Goal: Task Accomplishment & Management: Complete application form

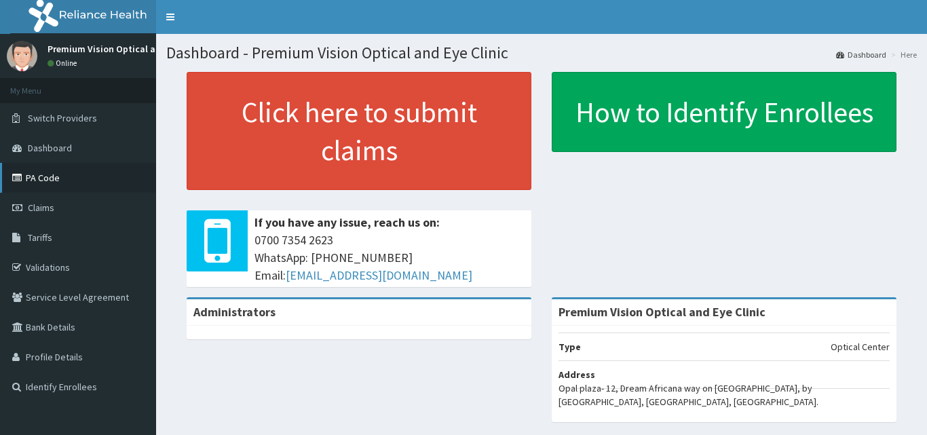
click at [69, 168] on link "PA Code" at bounding box center [78, 178] width 156 height 30
click at [73, 174] on link "PA Code" at bounding box center [78, 178] width 156 height 30
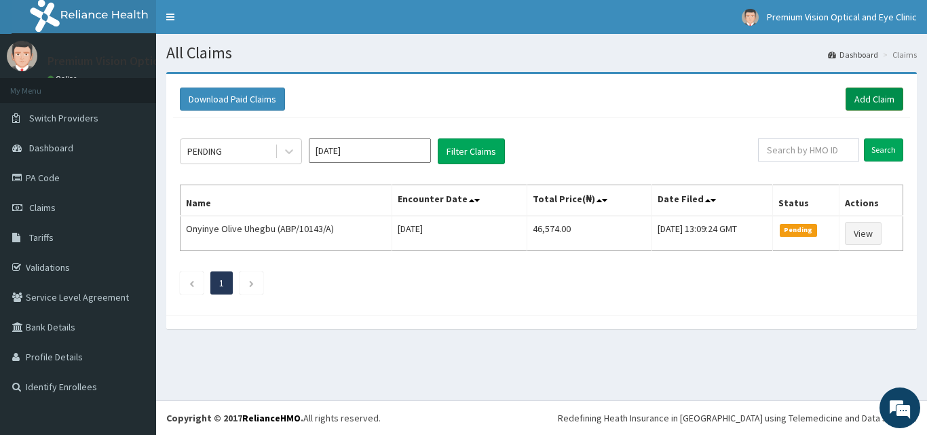
click at [885, 91] on link "Add Claim" at bounding box center [874, 99] width 58 height 23
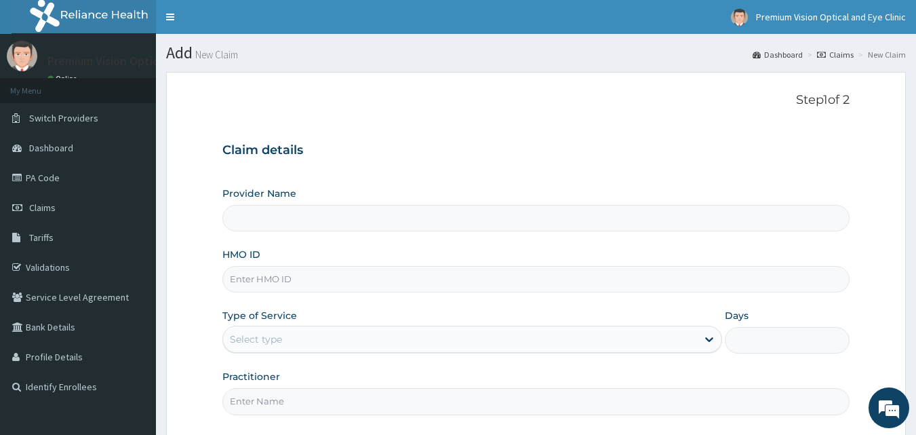
type input "Premium Vision Optical and Eye Clinic"
click at [613, 275] on input "HMO ID" at bounding box center [536, 279] width 628 height 26
click at [551, 279] on input "HMO ID" at bounding box center [536, 279] width 628 height 26
type input "LFL/10058/E"
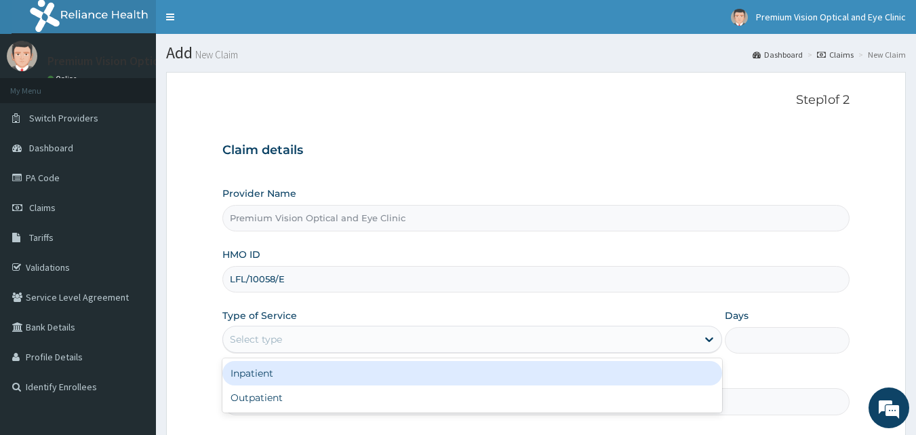
click at [570, 335] on div "Select type" at bounding box center [460, 339] width 474 height 22
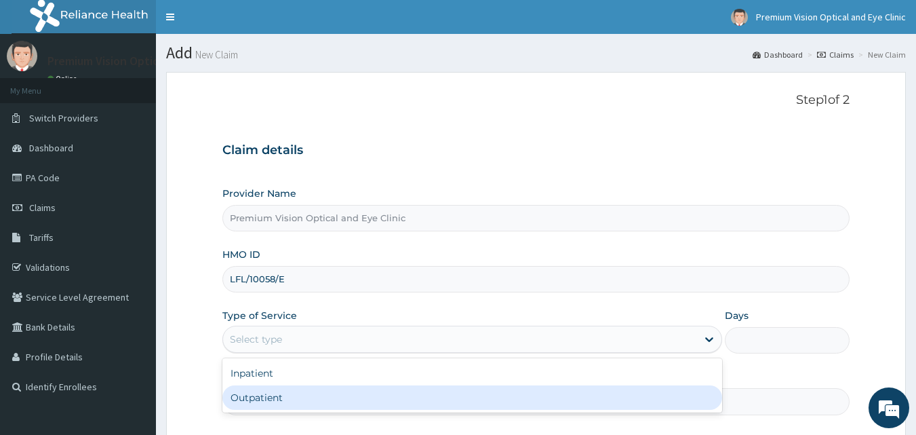
click at [414, 398] on div "Outpatient" at bounding box center [472, 397] width 500 height 24
type input "1"
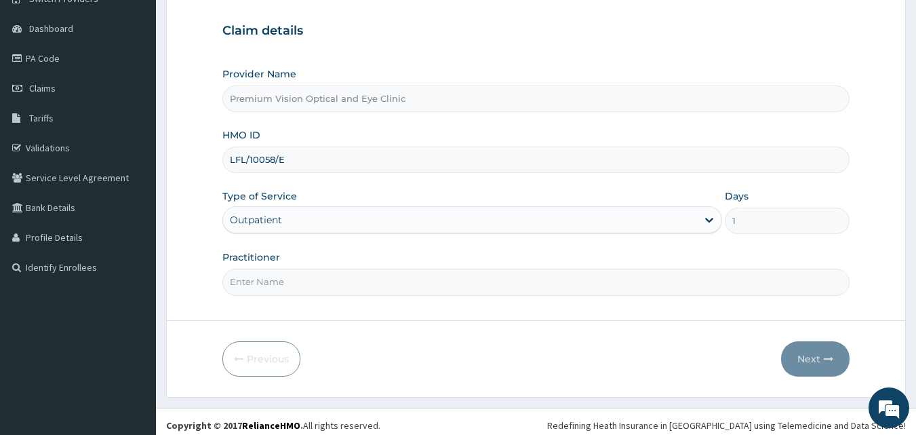
scroll to position [125, 0]
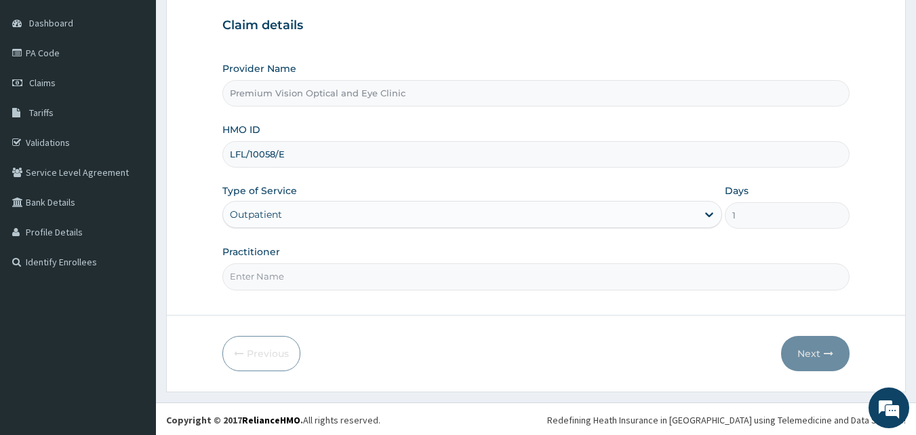
click at [744, 273] on input "Practitioner" at bounding box center [536, 276] width 628 height 26
type input "DR. Chioma Mba"
click at [794, 354] on button "Next" at bounding box center [815, 353] width 69 height 35
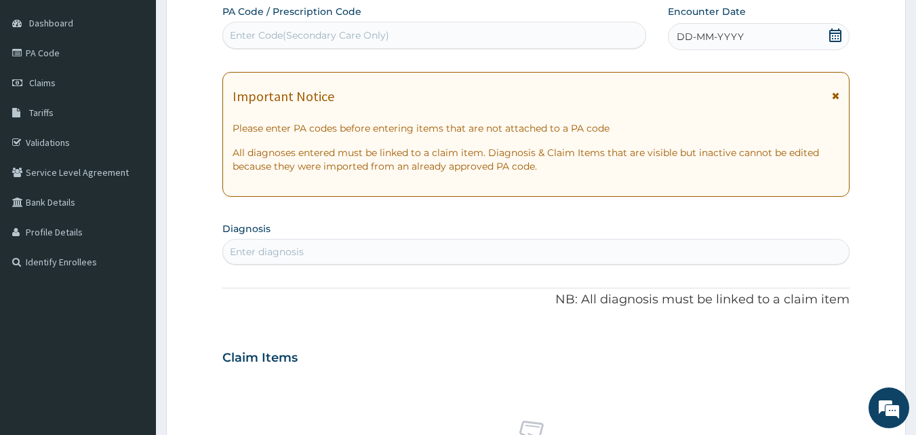
click at [547, 31] on div "Enter Code(Secondary Care Only)" at bounding box center [434, 35] width 423 height 22
paste input "PA/DC8ADF"
type input "PA/DC8ADF"
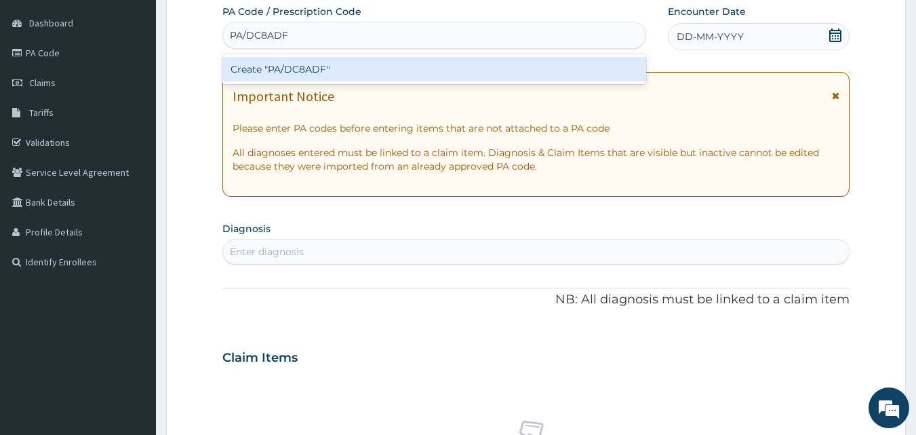
click at [505, 71] on div "Create "PA/DC8ADF"" at bounding box center [434, 69] width 425 height 24
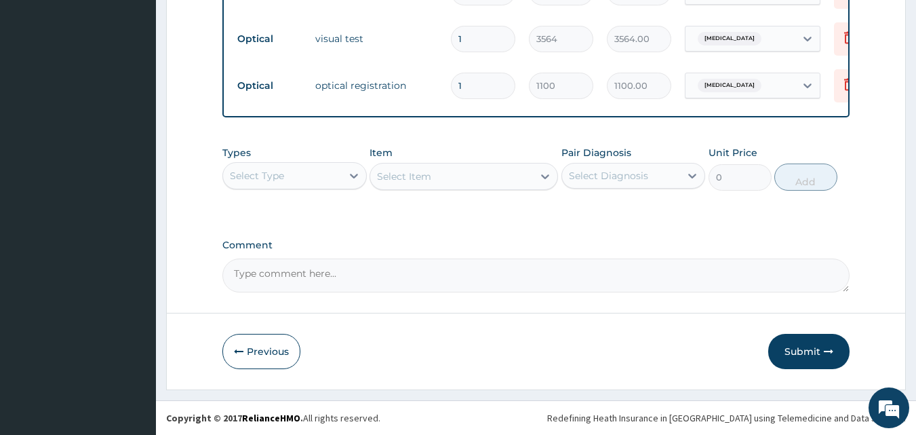
scroll to position [817, 0]
click at [339, 176] on div "Select Type" at bounding box center [282, 176] width 119 height 22
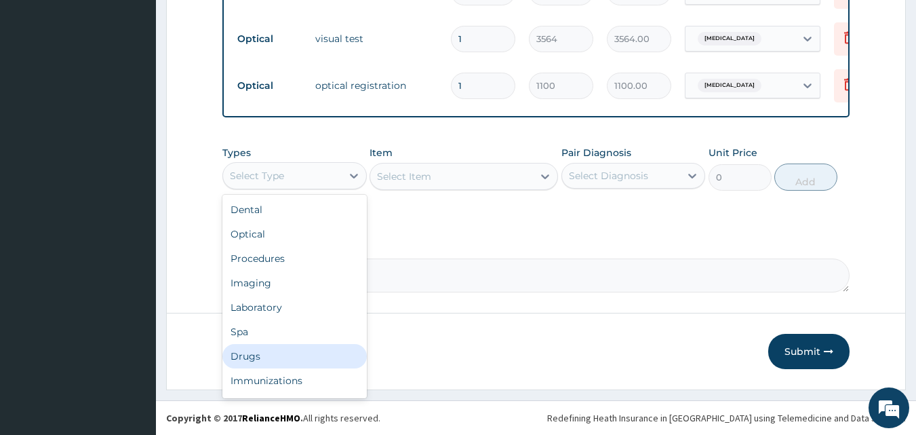
click at [262, 361] on div "Drugs" at bounding box center [294, 356] width 144 height 24
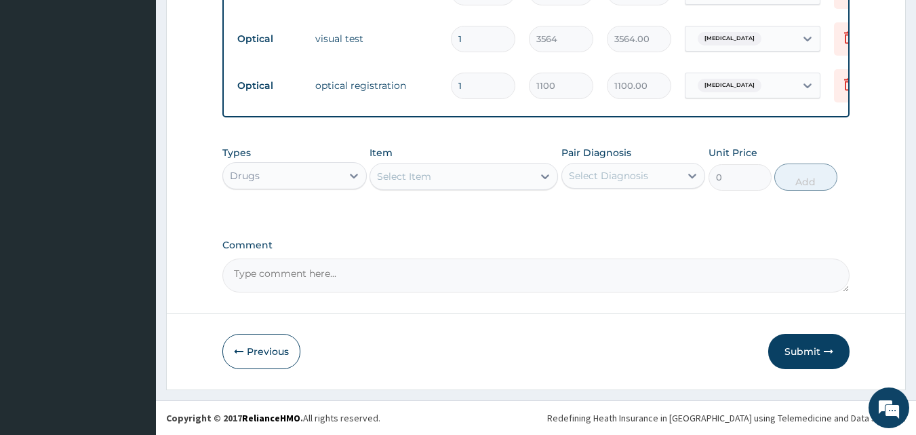
click at [478, 182] on div "Select Item" at bounding box center [464, 176] width 189 height 27
click at [478, 182] on div "Select Item" at bounding box center [451, 177] width 163 height 22
drag, startPoint x: 547, startPoint y: 150, endPoint x: 516, endPoint y: 182, distance: 44.1
click at [516, 182] on div "Item Select Item" at bounding box center [464, 168] width 189 height 45
click at [516, 182] on div "Select Item" at bounding box center [451, 177] width 163 height 22
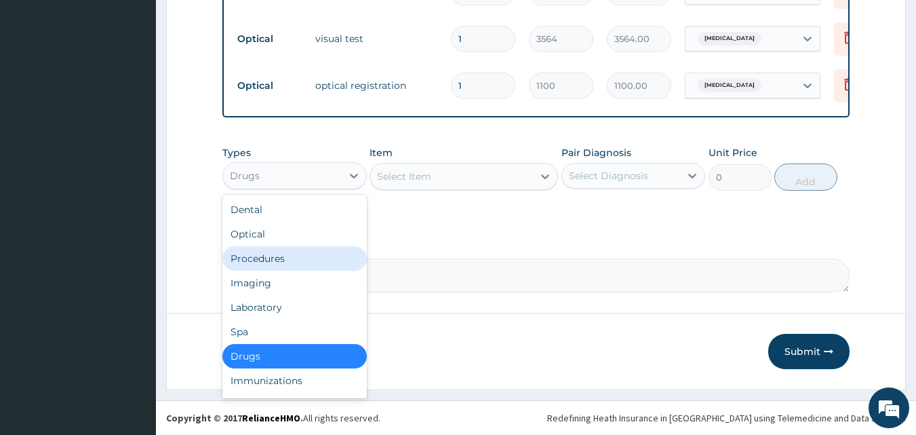
drag, startPoint x: 338, startPoint y: 176, endPoint x: 248, endPoint y: 240, distance: 110.5
click at [248, 189] on div "option Drugs, selected. option Procedures focused, 3 of 10. 10 results availabl…" at bounding box center [294, 175] width 144 height 27
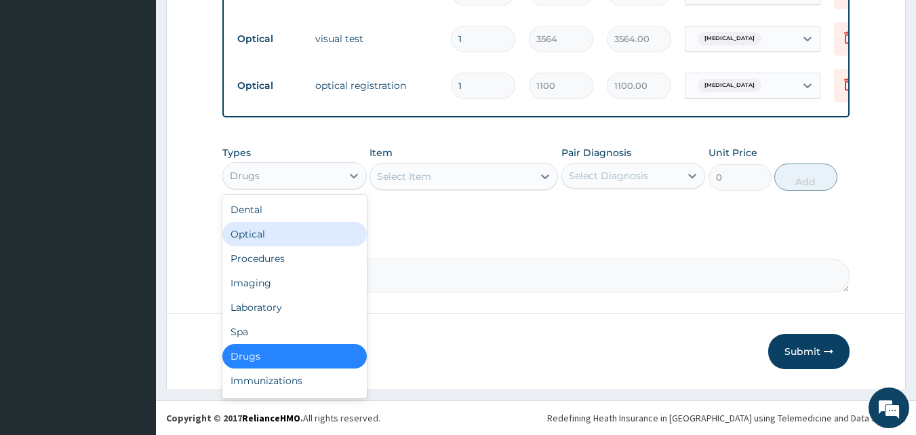
click at [248, 240] on div "Optical" at bounding box center [294, 234] width 144 height 24
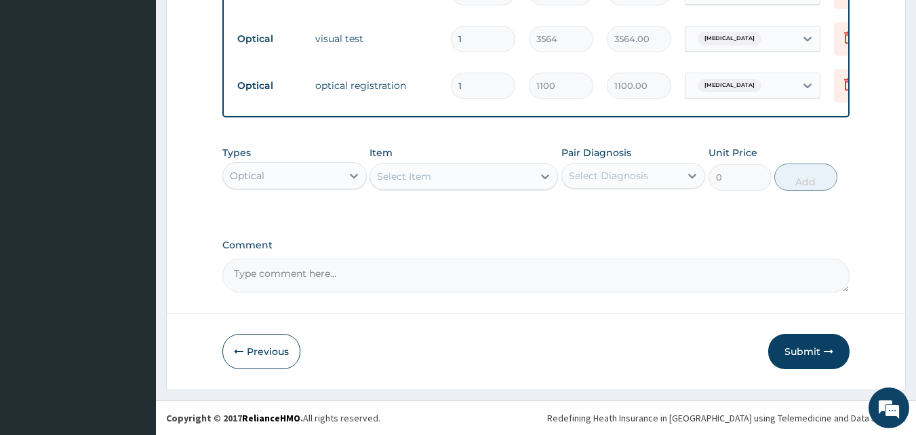
click at [508, 177] on div "Select Item" at bounding box center [451, 177] width 163 height 22
type input "HYPROM"
click at [490, 213] on div "Hypromellose [MEDICAL_DATA]" at bounding box center [464, 210] width 189 height 24
type input "1650"
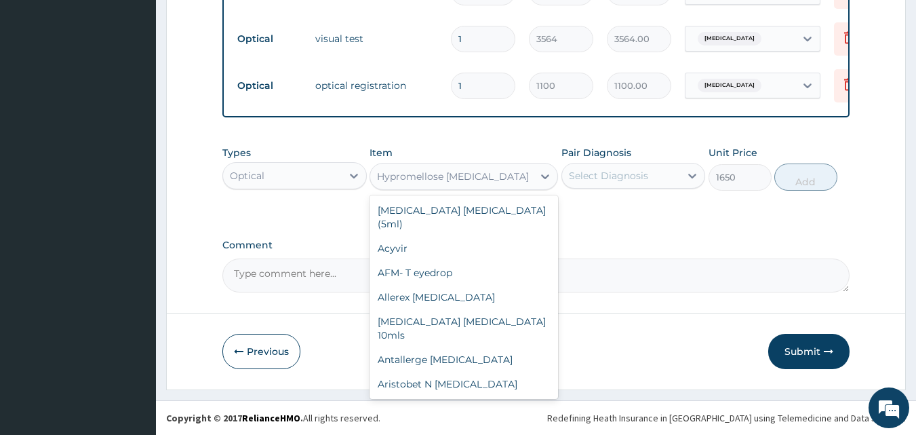
scroll to position [980, 0]
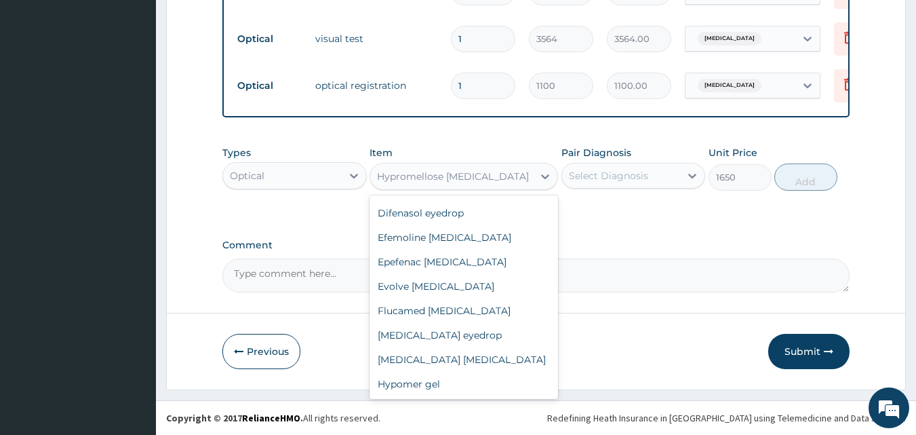
click at [526, 178] on div "Hypromellose [MEDICAL_DATA]" at bounding box center [451, 177] width 163 height 22
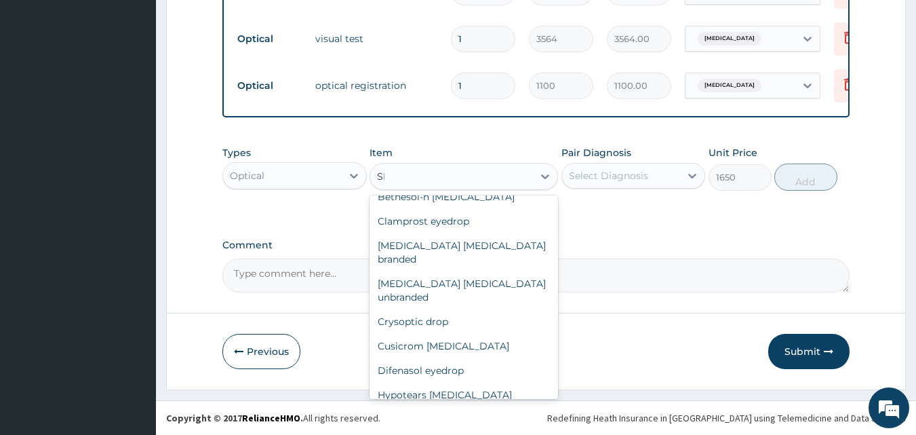
scroll to position [0, 0]
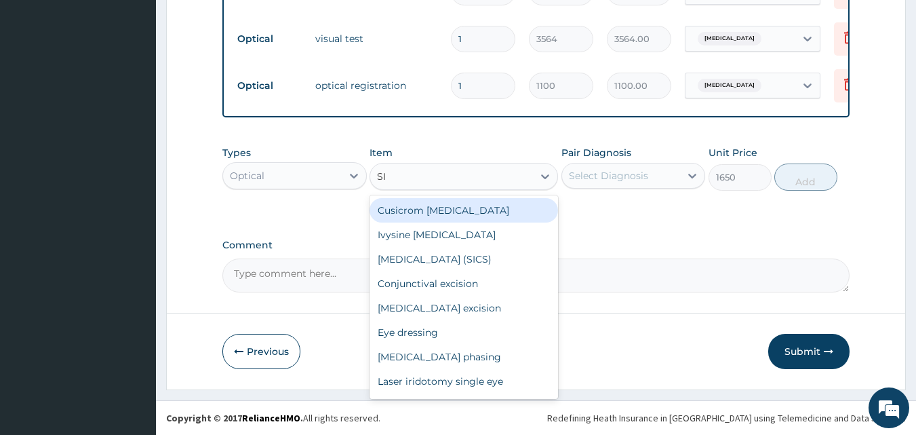
type input "SIN"
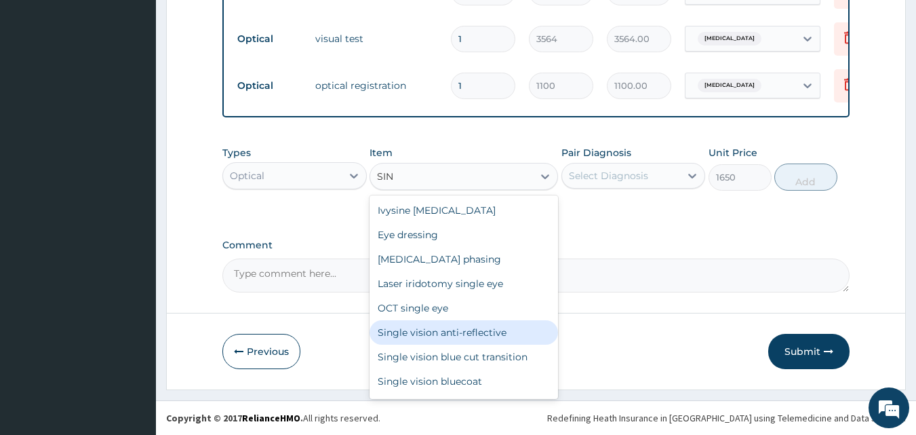
click at [430, 341] on div "Single vision anti-reflective" at bounding box center [464, 332] width 189 height 24
type input "13200"
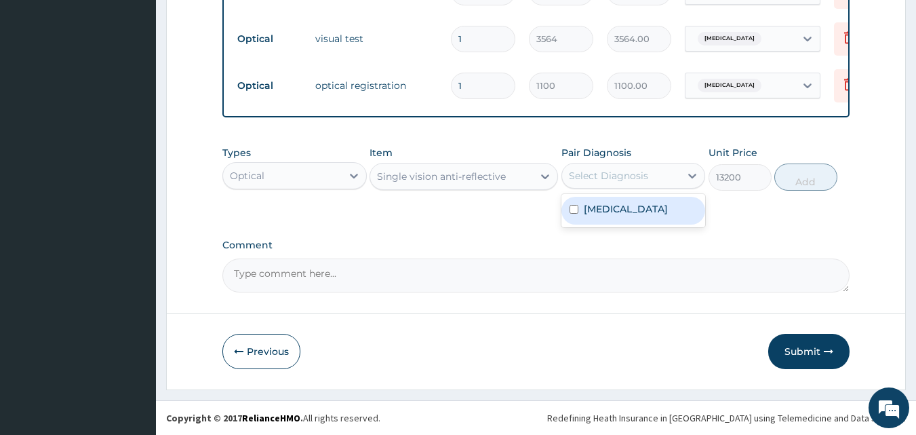
drag, startPoint x: 596, startPoint y: 179, endPoint x: 597, endPoint y: 212, distance: 33.2
click at [597, 189] on div "option Presbyopia focused, 1 of 1. 1 result available. Use Up and Down to choos…" at bounding box center [634, 176] width 144 height 26
click at [597, 212] on label "Presbyopia" at bounding box center [626, 209] width 84 height 14
checkbox input "true"
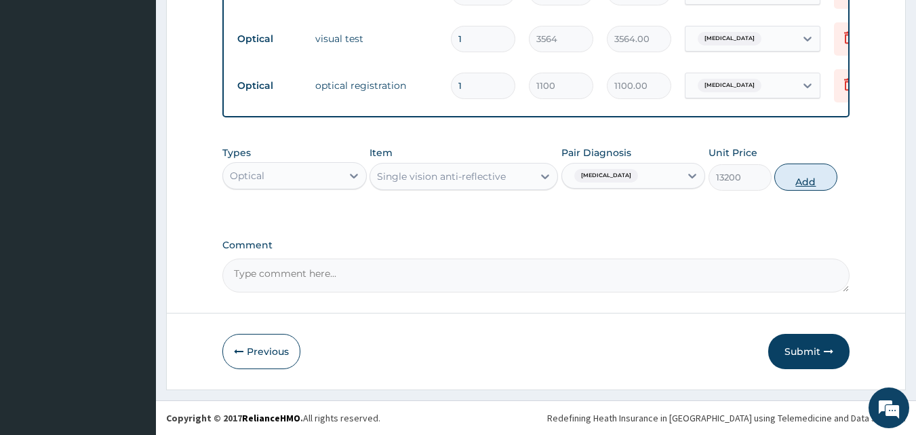
click at [823, 181] on button "Add" at bounding box center [806, 176] width 63 height 27
type input "0"
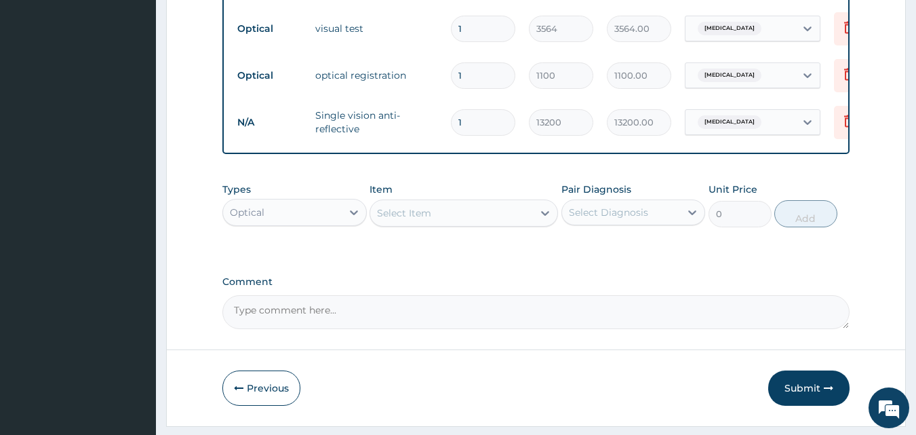
scroll to position [864, 0]
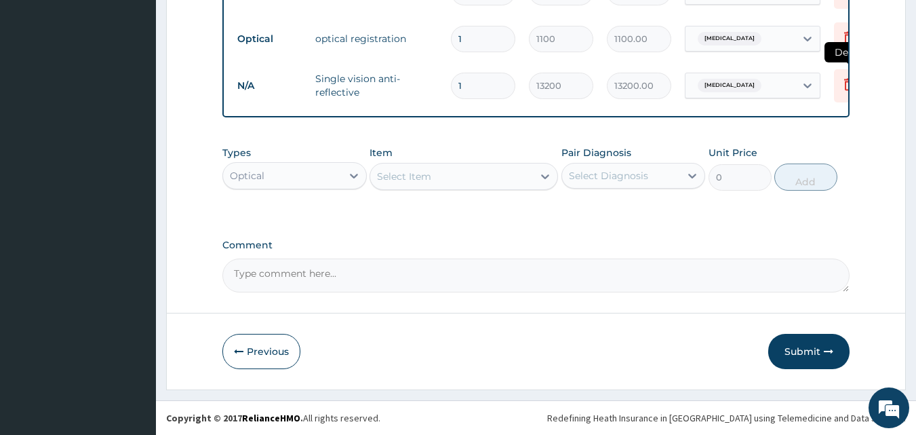
click at [845, 82] on icon at bounding box center [849, 85] width 30 height 33
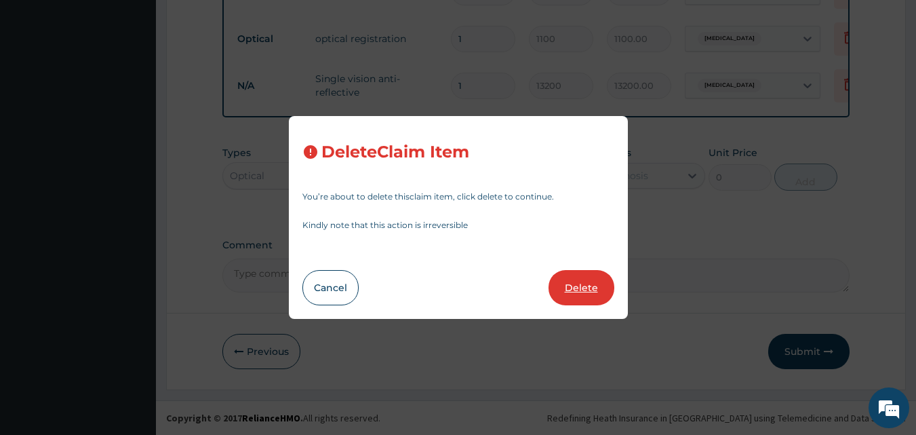
click at [594, 288] on button "Delete" at bounding box center [582, 287] width 66 height 35
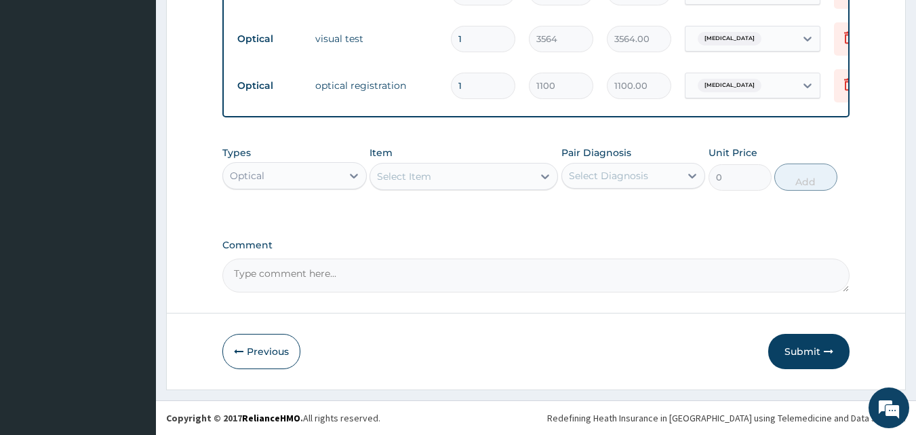
scroll to position [817, 0]
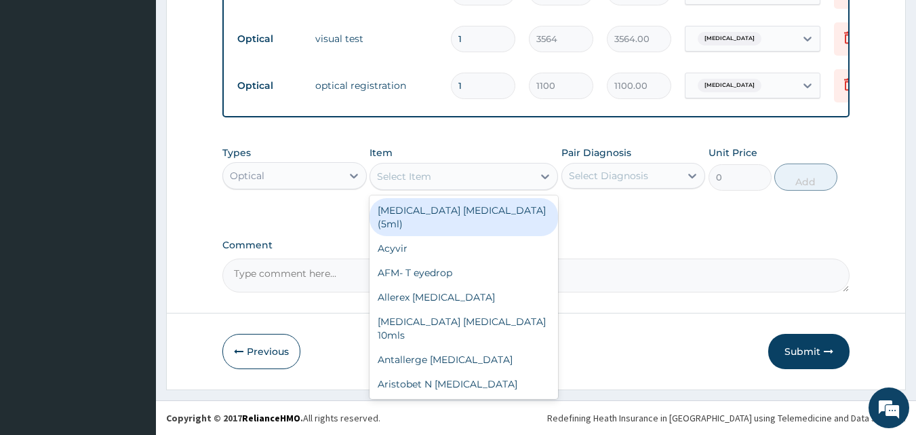
click at [431, 178] on div "Select Item" at bounding box center [404, 177] width 54 height 14
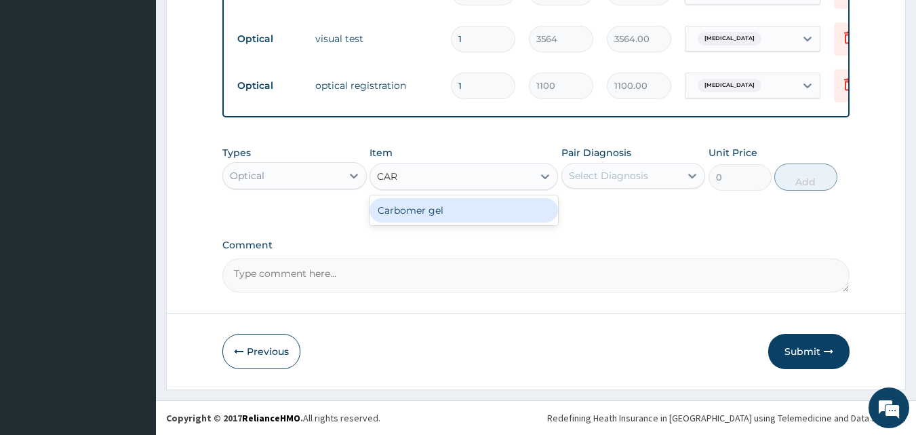
type input "CARB"
click at [438, 209] on div "Carbomer gel" at bounding box center [464, 210] width 189 height 24
type input "2310"
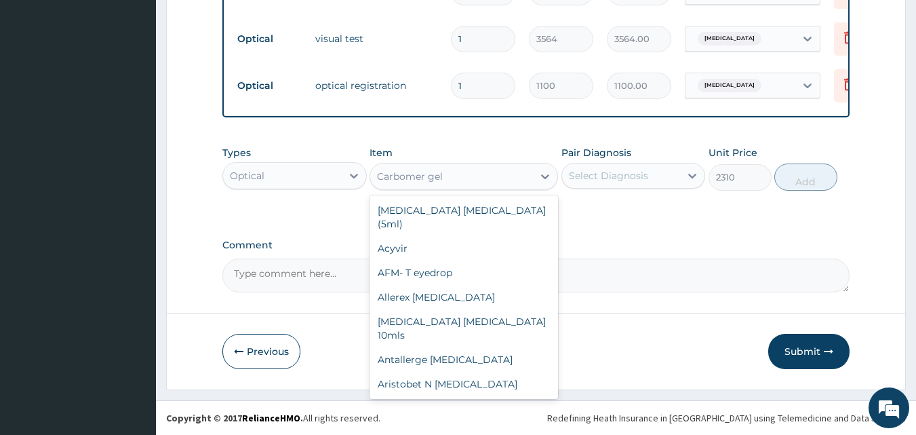
click at [454, 173] on div "Carbomer gel" at bounding box center [451, 177] width 163 height 22
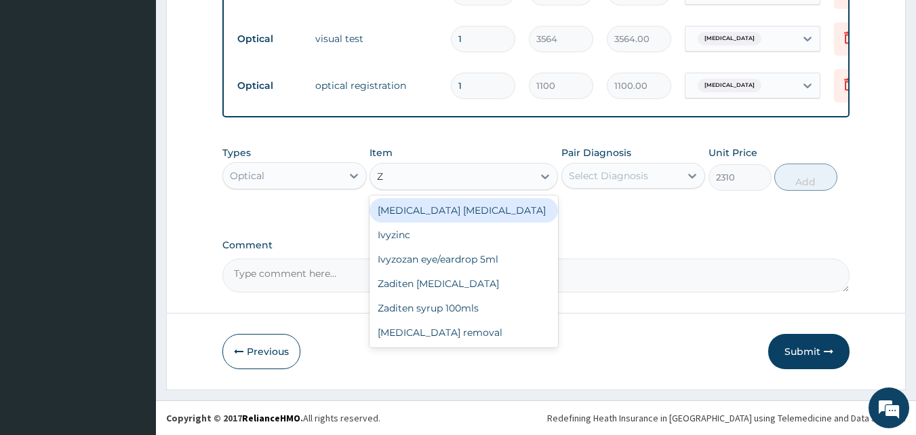
scroll to position [0, 0]
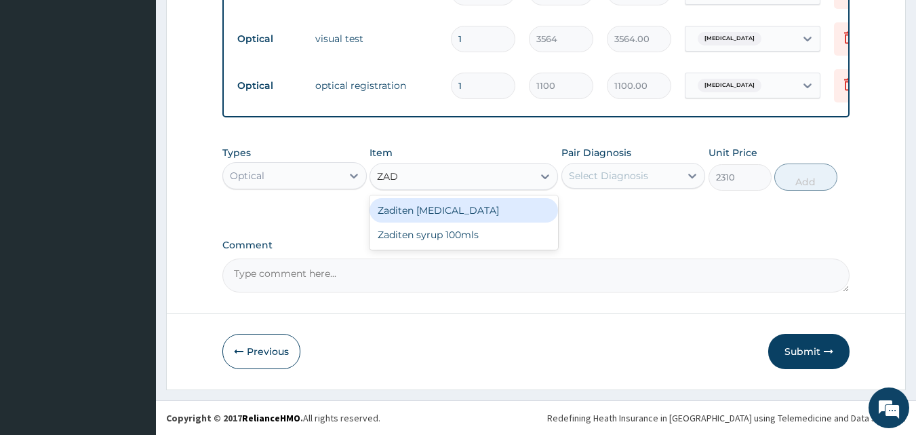
type input "ZADI"
click at [448, 209] on div "Zaditen eye drop" at bounding box center [464, 210] width 189 height 24
type input "2200"
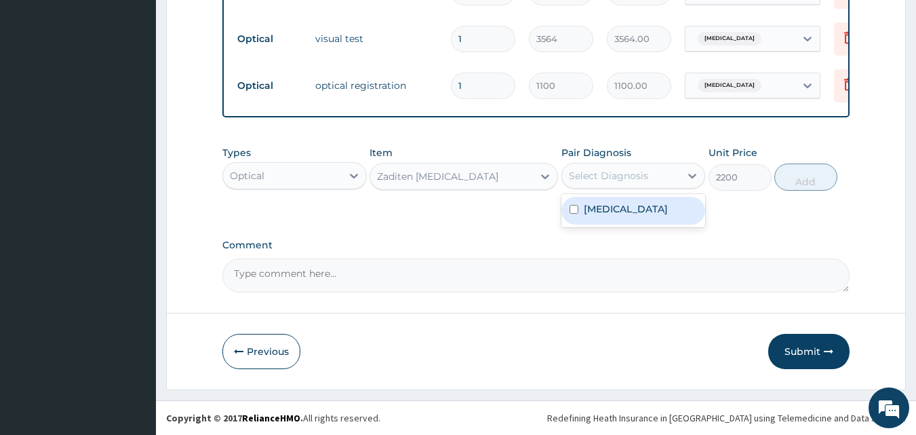
click at [603, 172] on div "Select Diagnosis" at bounding box center [608, 176] width 79 height 14
click at [604, 206] on label "Presbyopia" at bounding box center [626, 209] width 84 height 14
checkbox input "true"
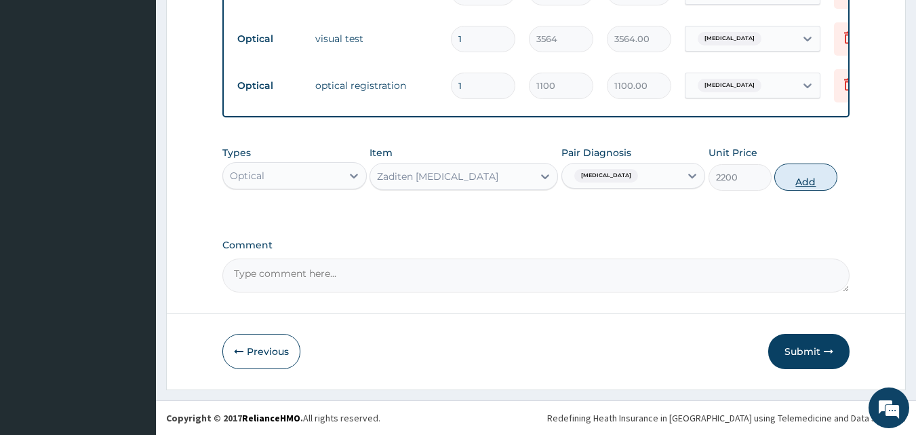
click at [809, 178] on button "Add" at bounding box center [806, 176] width 63 height 27
type input "0"
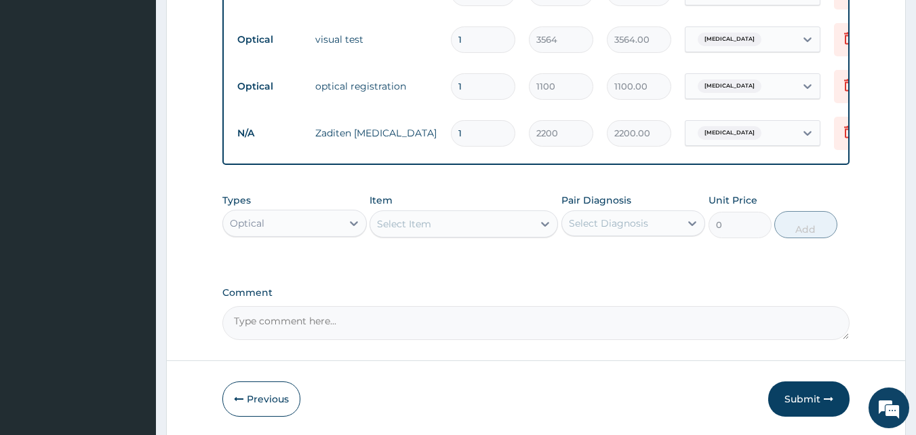
scroll to position [864, 0]
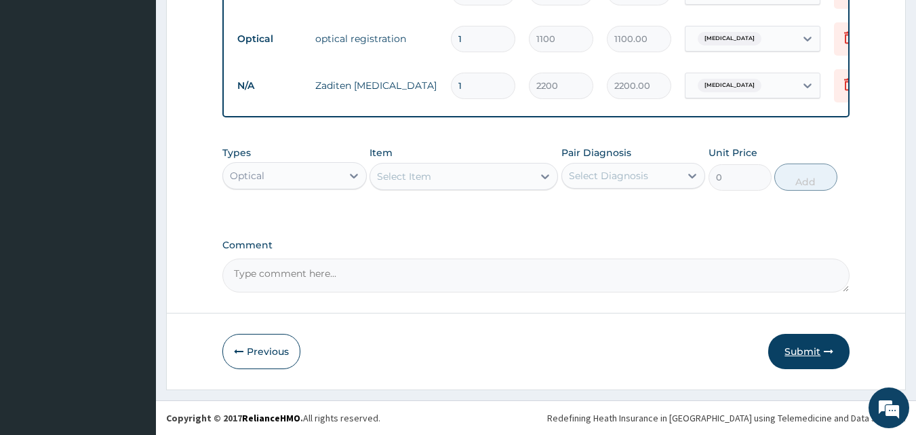
click at [809, 348] on button "Submit" at bounding box center [809, 351] width 81 height 35
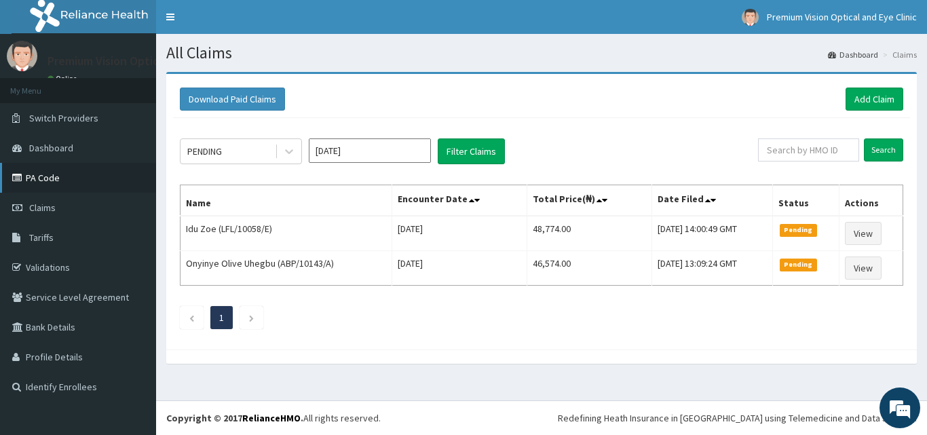
click at [66, 171] on link "PA Code" at bounding box center [78, 178] width 156 height 30
click at [886, 149] on input "Search" at bounding box center [883, 149] width 39 height 23
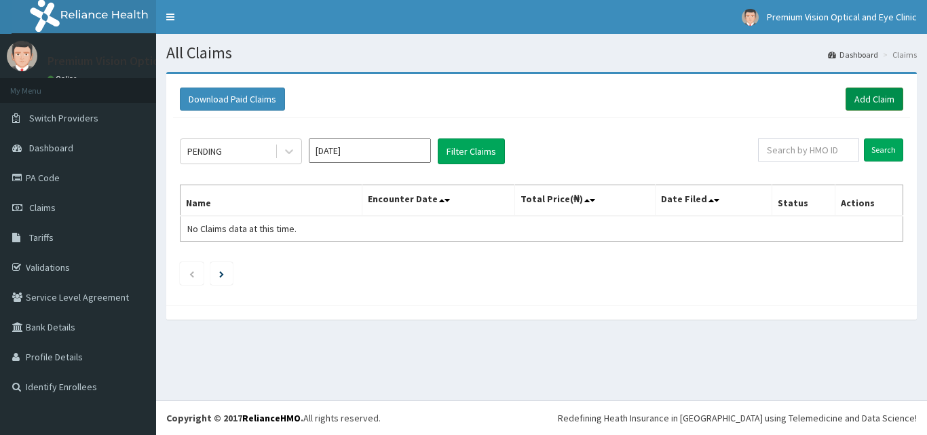
click at [865, 91] on link "Add Claim" at bounding box center [874, 99] width 58 height 23
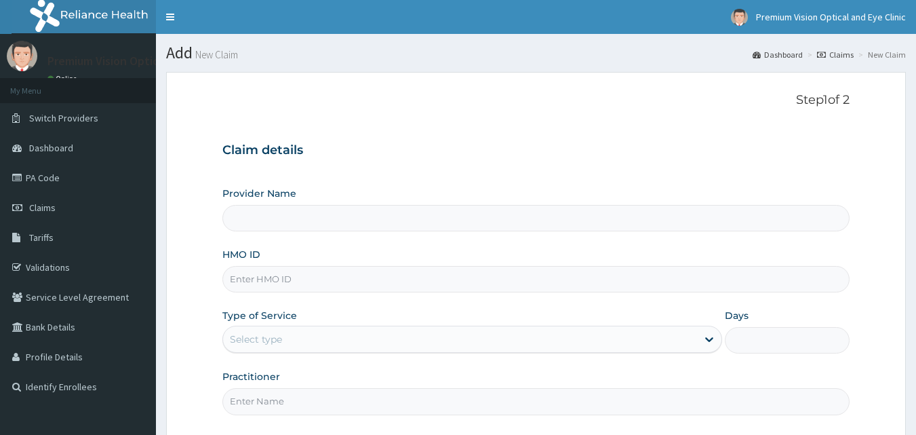
click at [388, 283] on input "HMO ID" at bounding box center [536, 279] width 628 height 26
type input "Premium Vision Optical and Eye Clinic"
click at [332, 277] on input "HMO ID" at bounding box center [536, 279] width 628 height 26
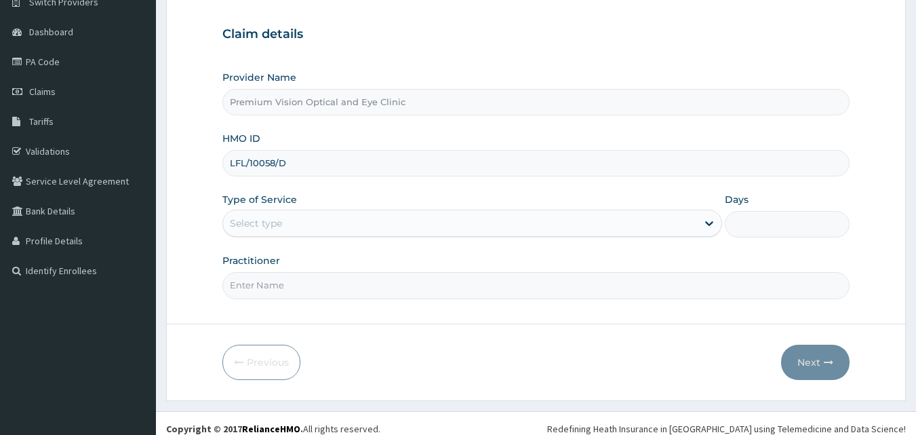
scroll to position [127, 0]
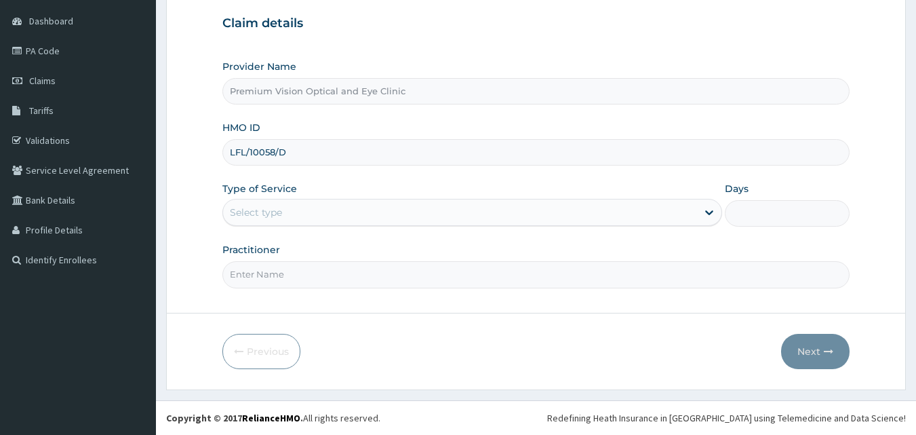
type input "LFL/10058/D"
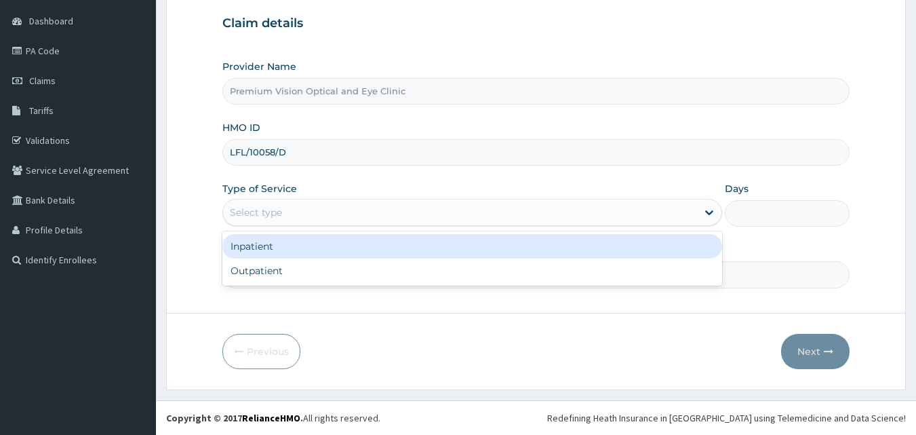
click at [551, 218] on div "Select type" at bounding box center [460, 212] width 474 height 22
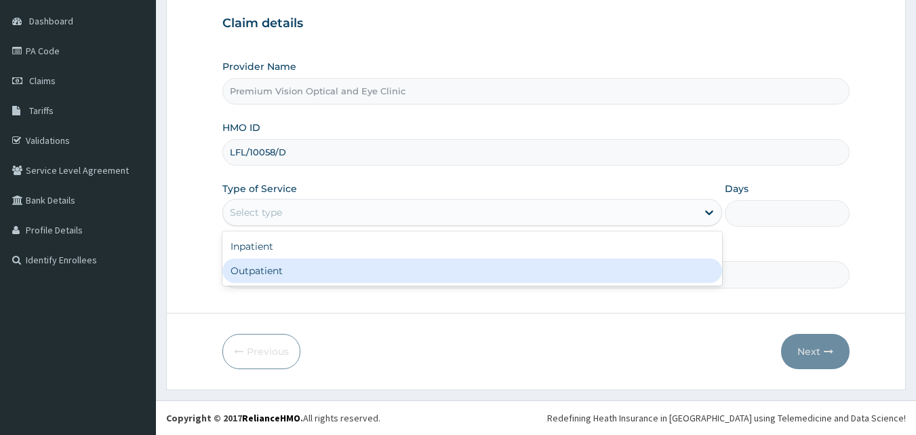
click at [459, 261] on div "Outpatient" at bounding box center [472, 270] width 500 height 24
type input "1"
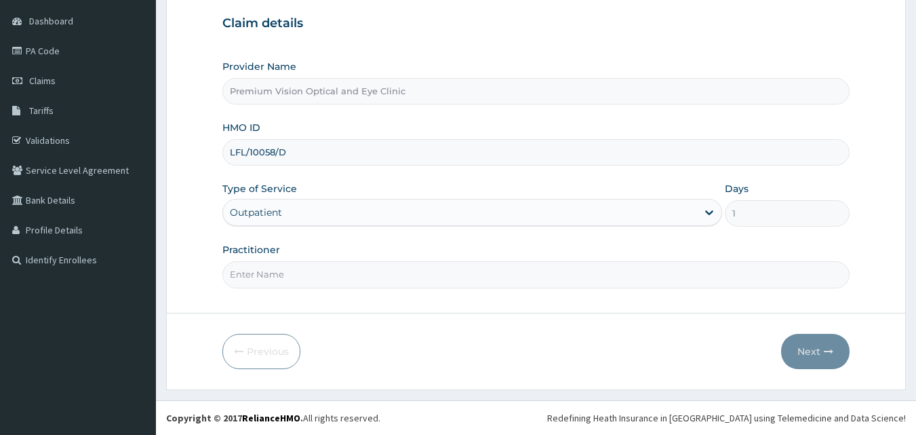
click at [675, 276] on input "Practitioner" at bounding box center [536, 274] width 628 height 26
type input "DR. Chioma Mba"
click at [823, 352] on button "Next" at bounding box center [815, 351] width 69 height 35
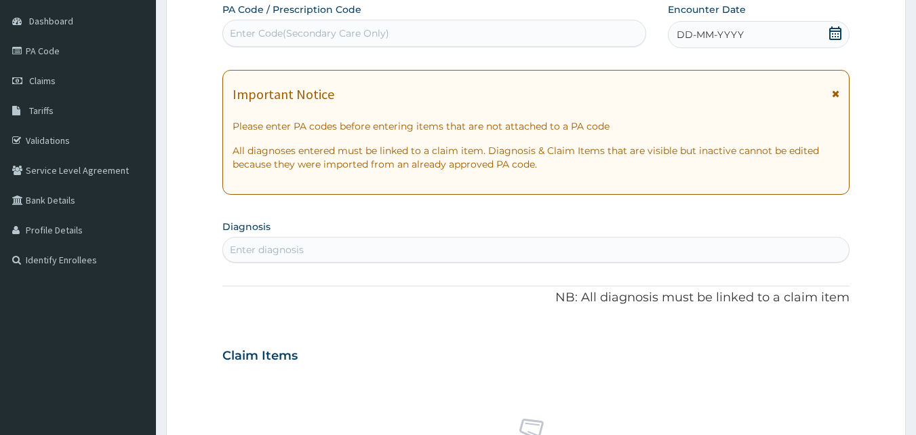
click at [446, 28] on div "Enter Code(Secondary Care Only)" at bounding box center [434, 33] width 423 height 22
paste input "PA/570F85"
type input "PA/570F85"
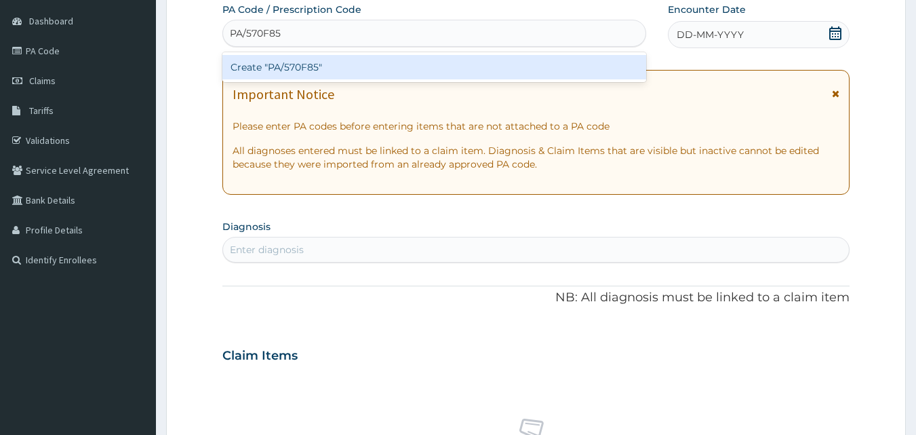
click at [334, 66] on div "Create "PA/570F85"" at bounding box center [434, 67] width 425 height 24
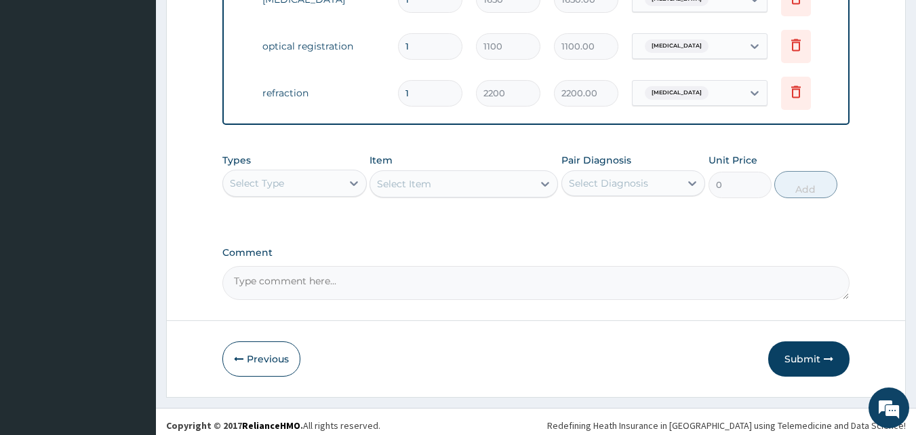
scroll to position [817, 0]
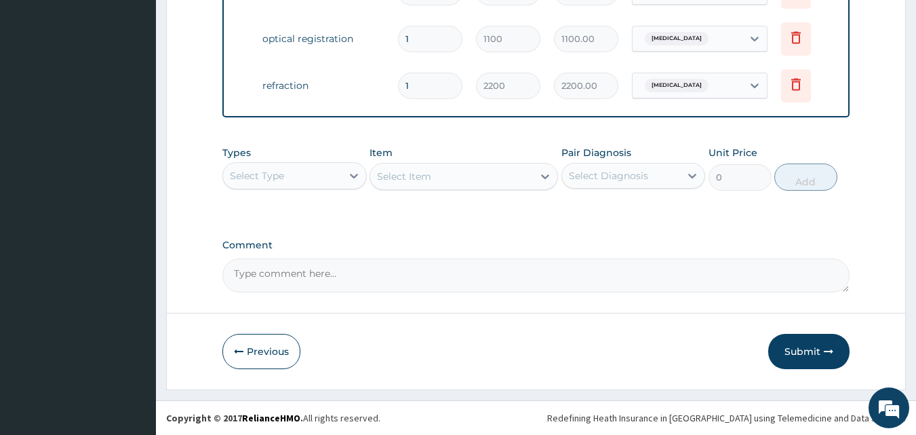
click at [323, 178] on div "Select Type" at bounding box center [282, 176] width 119 height 22
type input "OPT"
click at [324, 208] on div "Optical" at bounding box center [294, 209] width 144 height 24
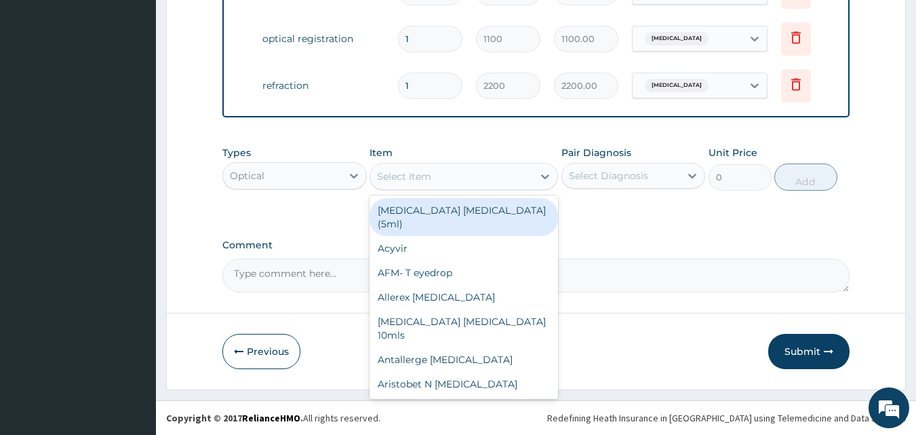
click at [467, 179] on div "Select Item" at bounding box center [451, 177] width 163 height 22
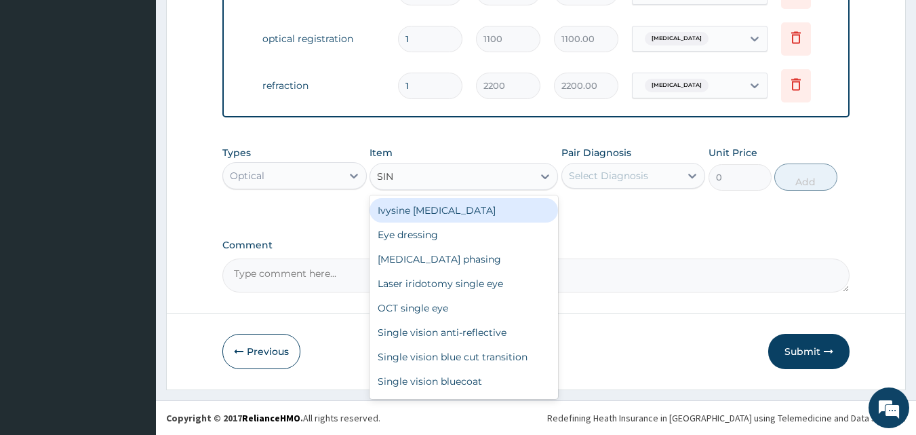
type input "SING"
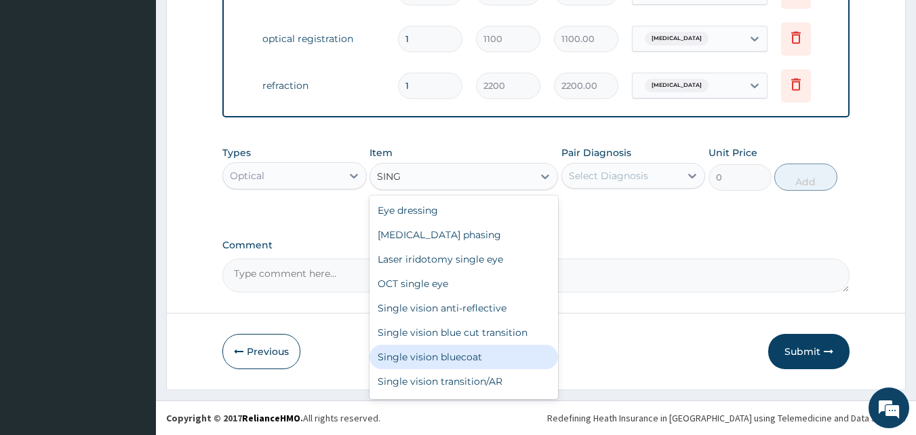
click at [467, 357] on div "Single vision bluecoat" at bounding box center [464, 357] width 189 height 24
type input "27500"
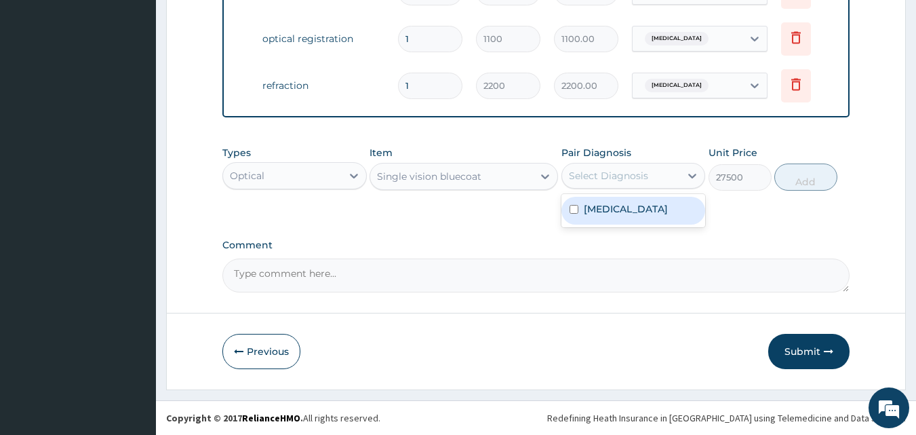
click at [613, 185] on div "Select Diagnosis" at bounding box center [621, 176] width 119 height 22
click at [617, 218] on div "Astigmatism" at bounding box center [634, 211] width 144 height 28
checkbox input "true"
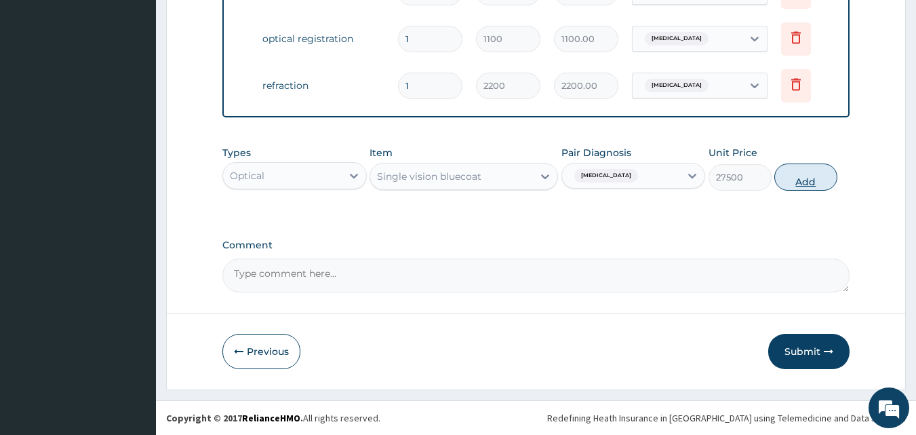
click at [799, 178] on button "Add" at bounding box center [806, 176] width 63 height 27
type input "0"
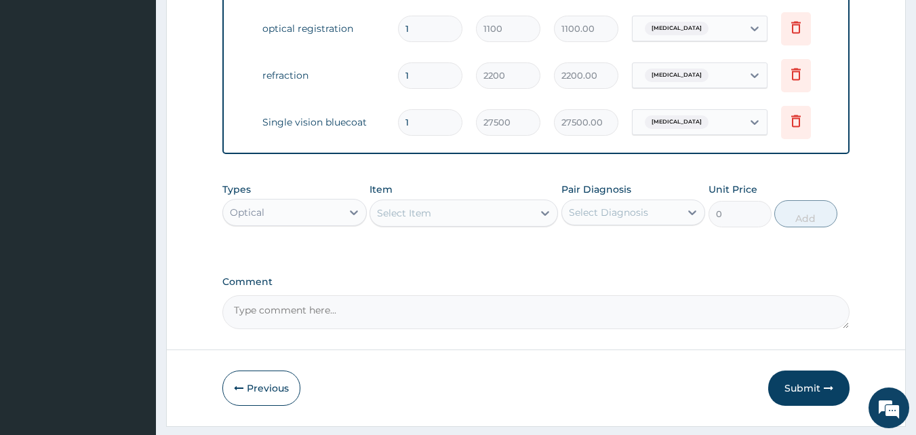
scroll to position [864, 0]
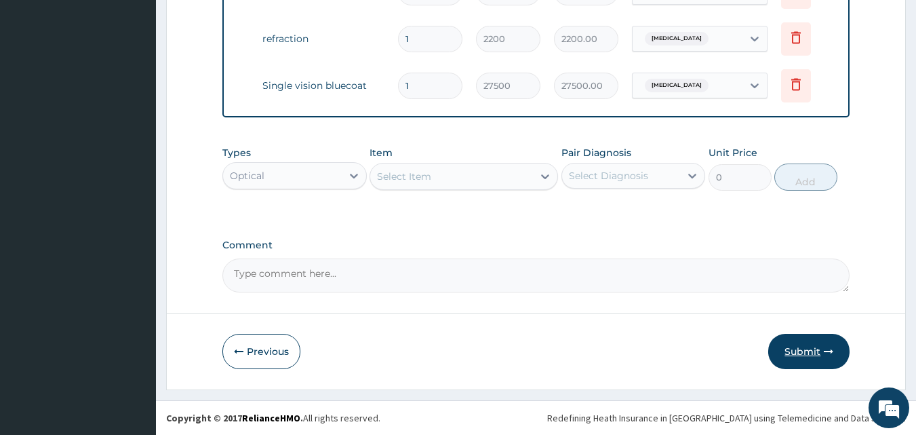
click at [802, 345] on button "Submit" at bounding box center [809, 351] width 81 height 35
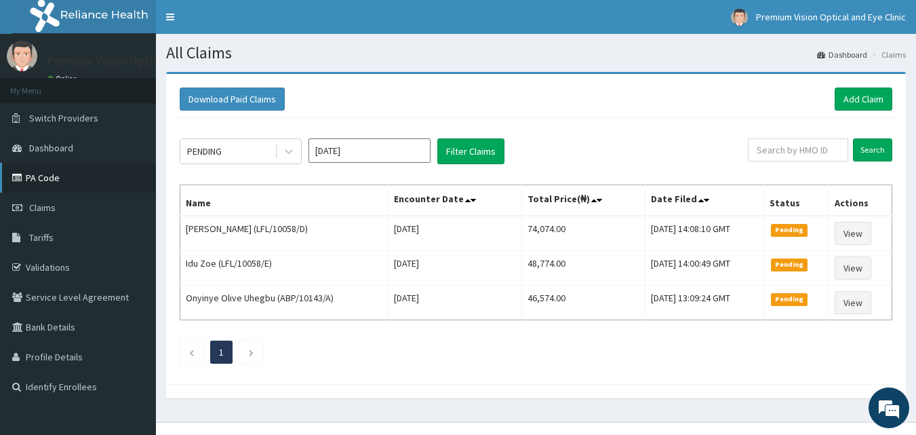
click at [60, 168] on link "PA Code" at bounding box center [78, 178] width 156 height 30
click at [869, 94] on link "Add Claim" at bounding box center [864, 99] width 58 height 23
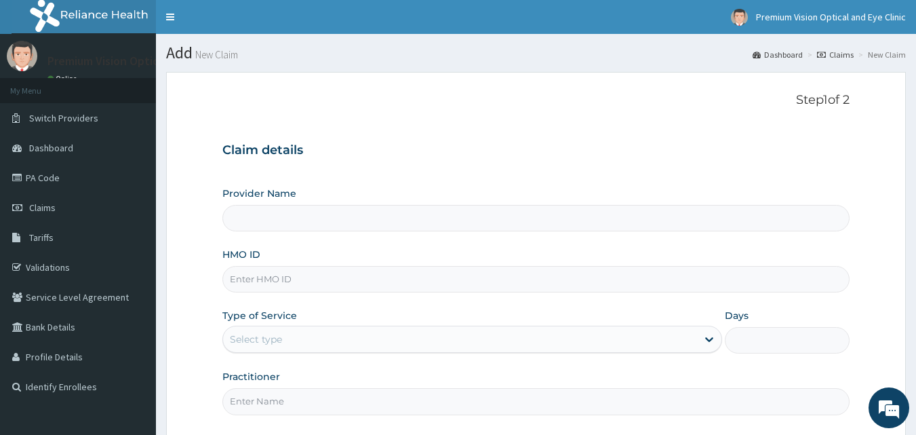
type input "Premium Vision Optical and Eye Clinic"
click at [277, 285] on input "HMO ID" at bounding box center [536, 279] width 628 height 26
type input "LFL/10058/B"
click at [280, 341] on div "Select type" at bounding box center [256, 339] width 52 height 14
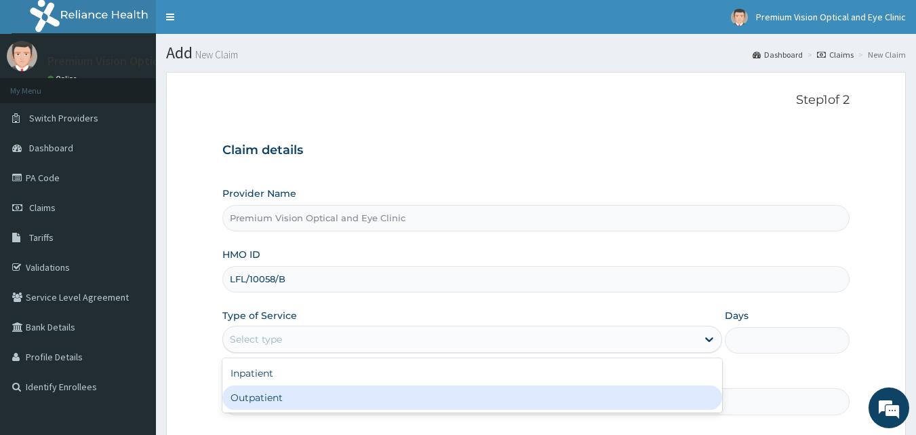
click at [279, 402] on div "Outpatient" at bounding box center [472, 397] width 500 height 24
type input "1"
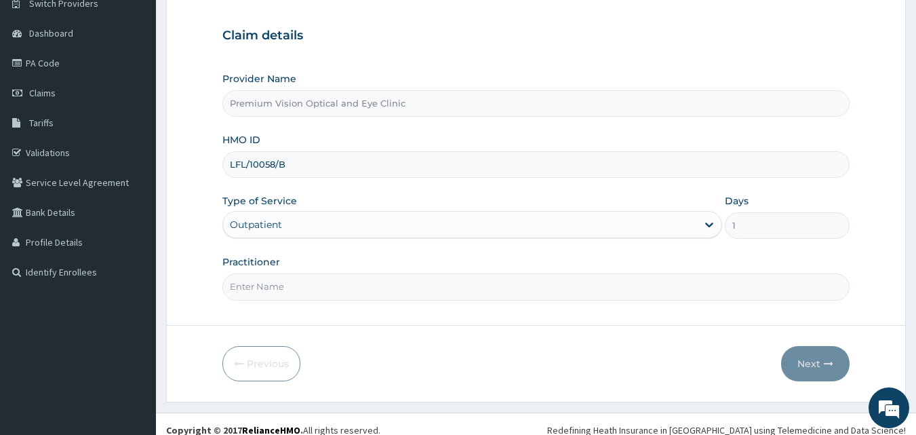
scroll to position [127, 0]
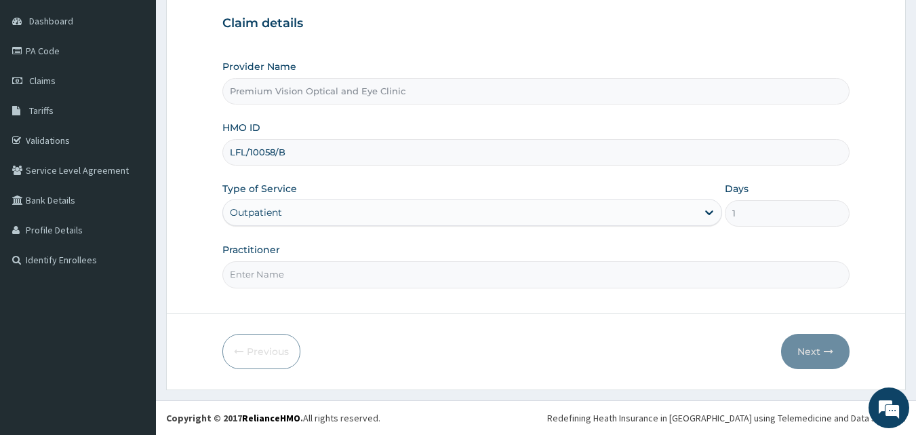
click at [456, 273] on input "Practitioner" at bounding box center [536, 274] width 628 height 26
type input "DR. Chioma Mba"
click at [804, 351] on button "Next" at bounding box center [815, 351] width 69 height 35
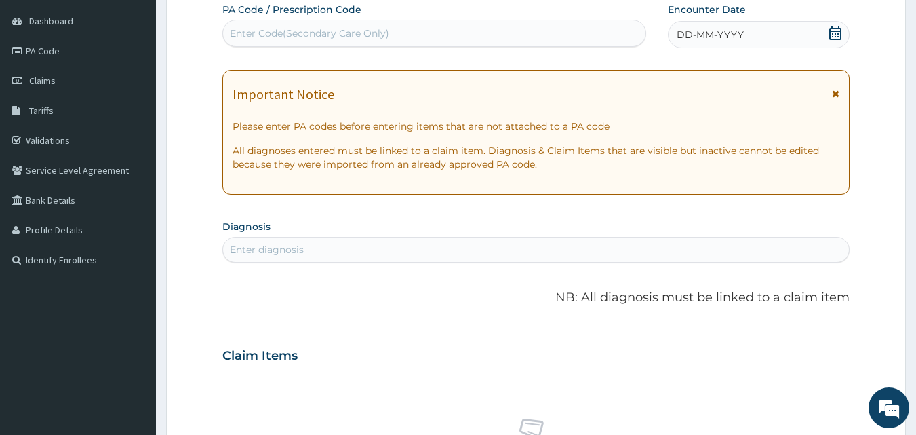
click at [537, 33] on div "Enter Code(Secondary Care Only)" at bounding box center [434, 33] width 423 height 22
paste input "PA/125D8F"
type input "PA/125D8F"
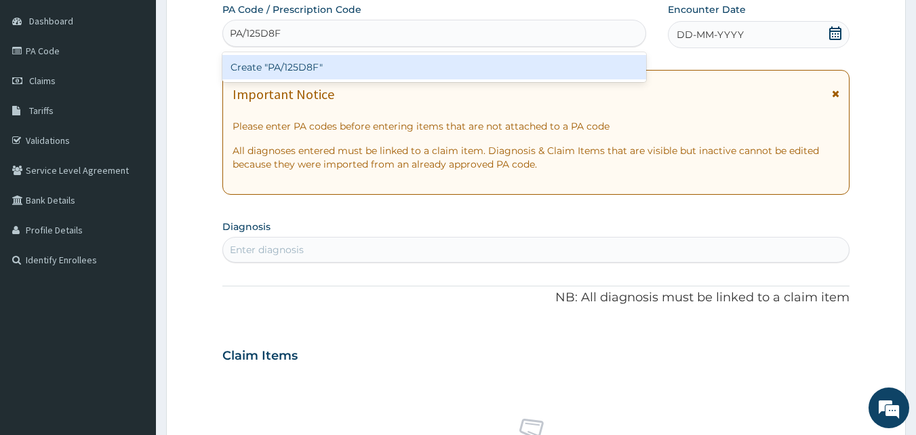
click at [487, 68] on div "Create "PA/125D8F"" at bounding box center [434, 67] width 425 height 24
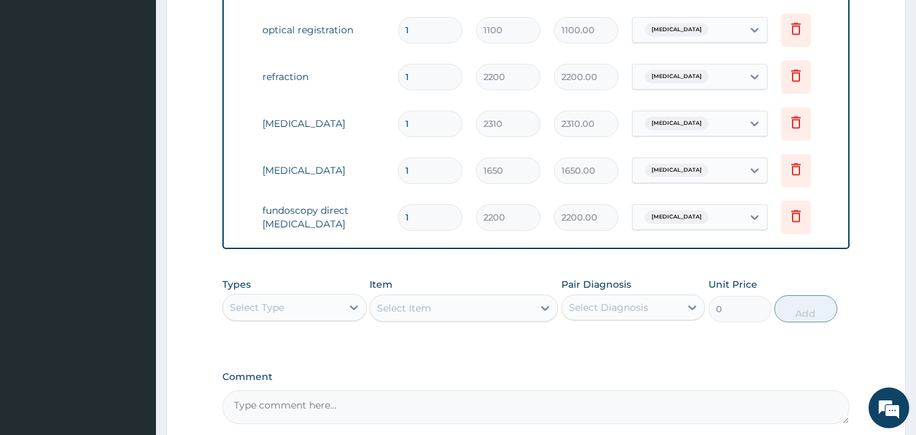
scroll to position [636, 0]
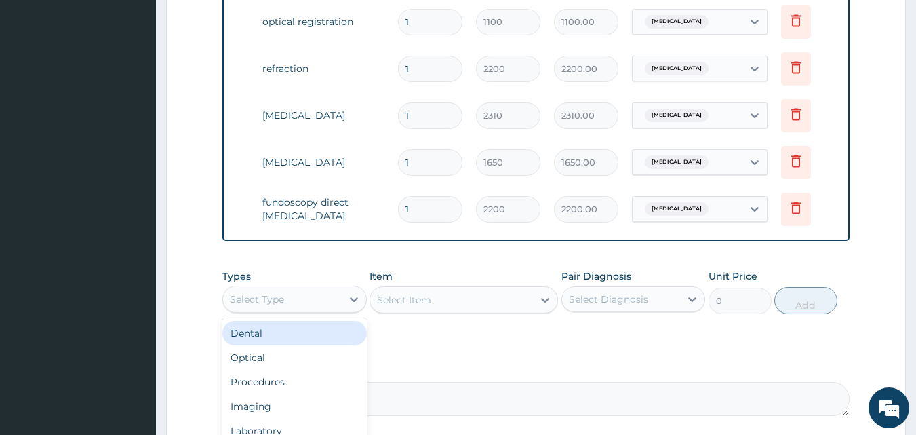
click at [314, 305] on div "Select Type" at bounding box center [282, 299] width 119 height 22
click at [271, 370] on div "Optical" at bounding box center [294, 357] width 144 height 24
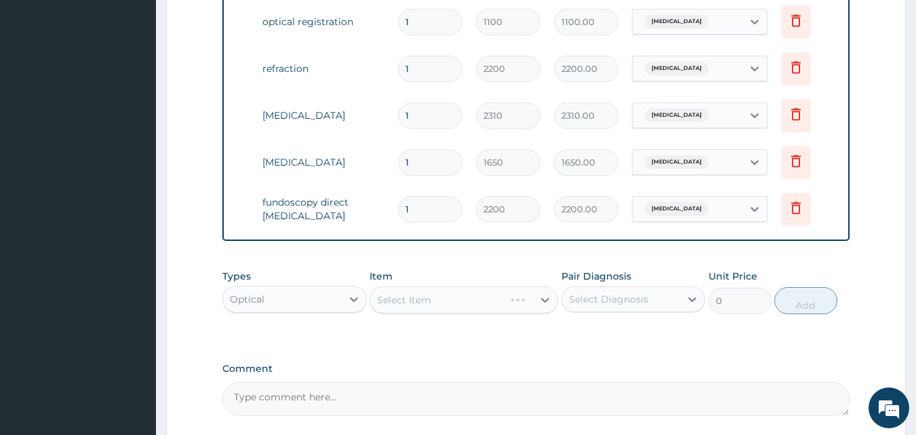
click at [425, 309] on div "Select Item" at bounding box center [464, 299] width 189 height 27
click at [452, 313] on div "Select Item" at bounding box center [464, 299] width 189 height 27
click at [478, 311] on div "Select Item" at bounding box center [464, 299] width 189 height 27
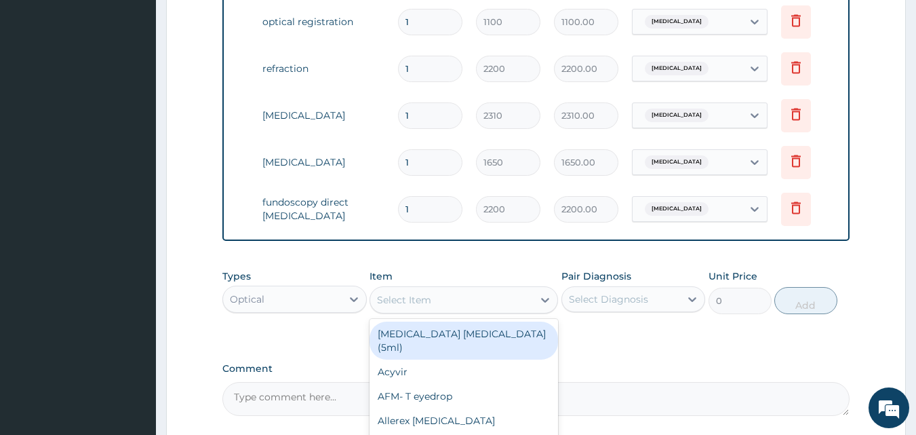
click at [478, 311] on div "Select Item" at bounding box center [451, 300] width 163 height 22
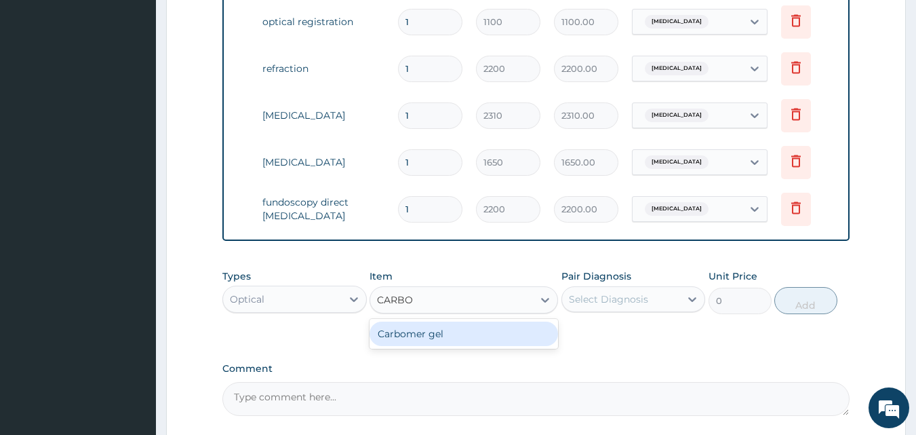
type input "CARBOM"
click at [454, 341] on div "Carbomer gel" at bounding box center [464, 334] width 189 height 24
type input "2310"
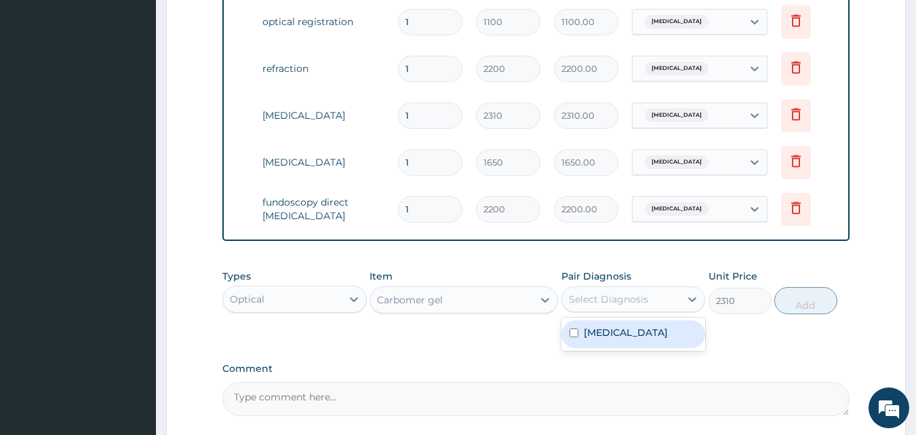
click at [642, 310] on div "Select Diagnosis" at bounding box center [621, 299] width 119 height 22
click at [605, 339] on label "Myopia" at bounding box center [626, 333] width 84 height 14
checkbox input "true"
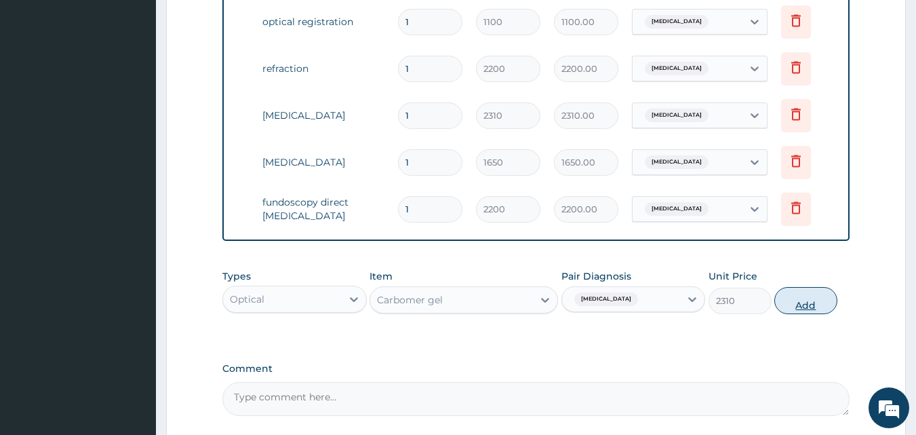
click at [807, 306] on button "Add" at bounding box center [806, 300] width 63 height 27
type input "0"
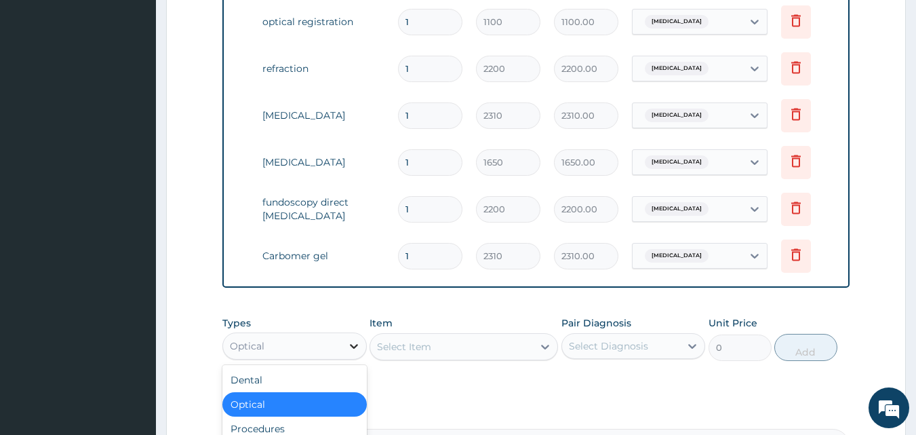
click at [345, 358] on div at bounding box center [354, 346] width 24 height 24
click at [275, 413] on div "Optical" at bounding box center [294, 404] width 144 height 24
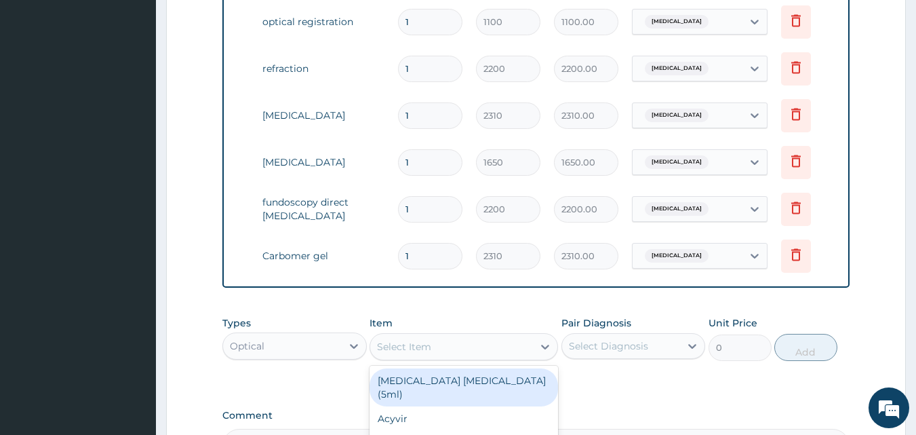
click at [408, 353] on div "Select Item" at bounding box center [404, 347] width 54 height 14
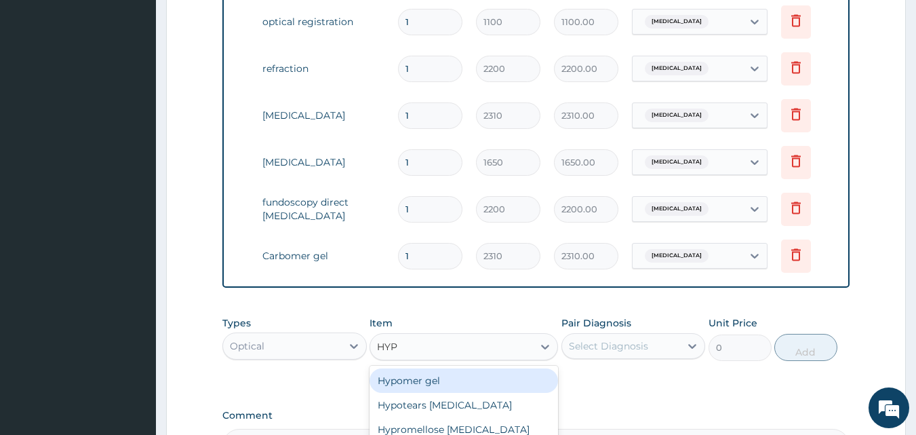
type input "HYPR"
click at [446, 393] on div "Hypromellose eye drop" at bounding box center [464, 380] width 189 height 24
type input "1650"
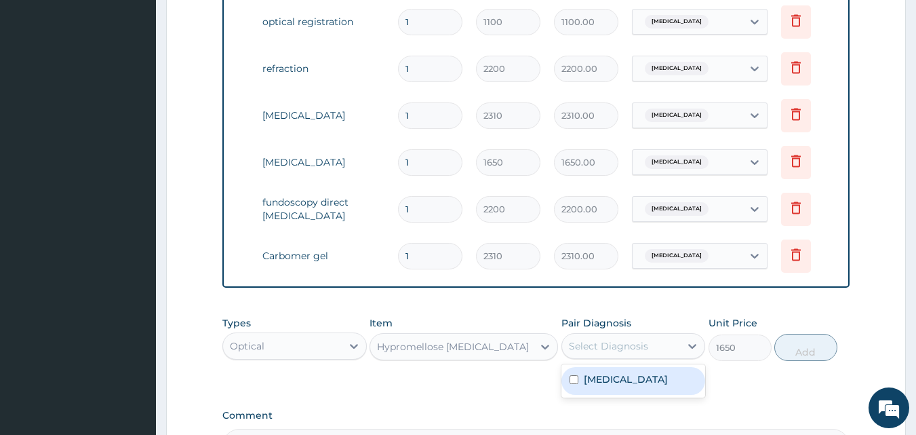
click at [605, 353] on div "Select Diagnosis" at bounding box center [608, 346] width 79 height 14
click at [614, 385] on label "Myopia" at bounding box center [626, 379] width 84 height 14
checkbox input "true"
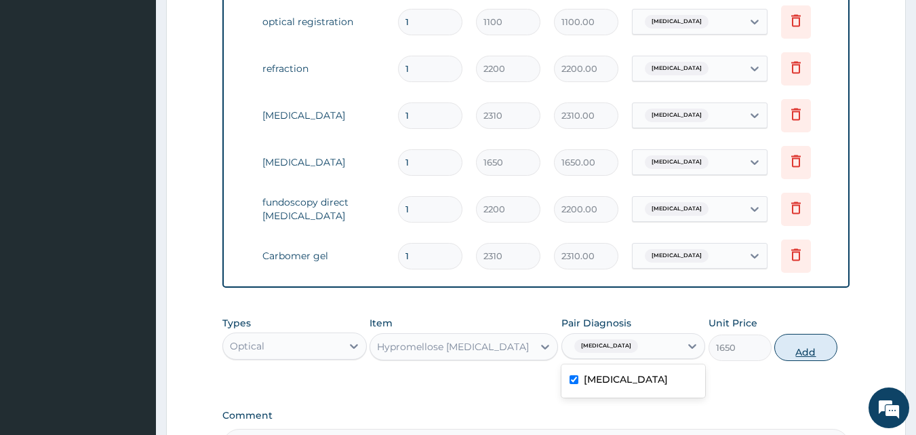
click at [816, 349] on button "Add" at bounding box center [806, 347] width 63 height 27
type input "0"
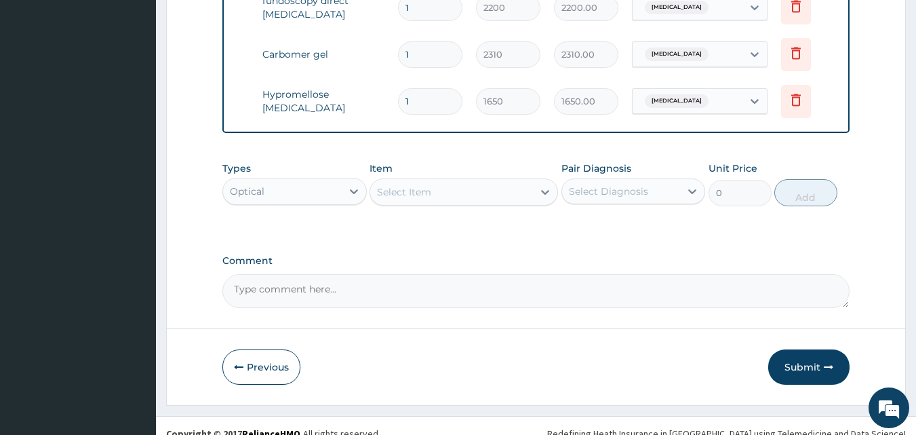
scroll to position [864, 0]
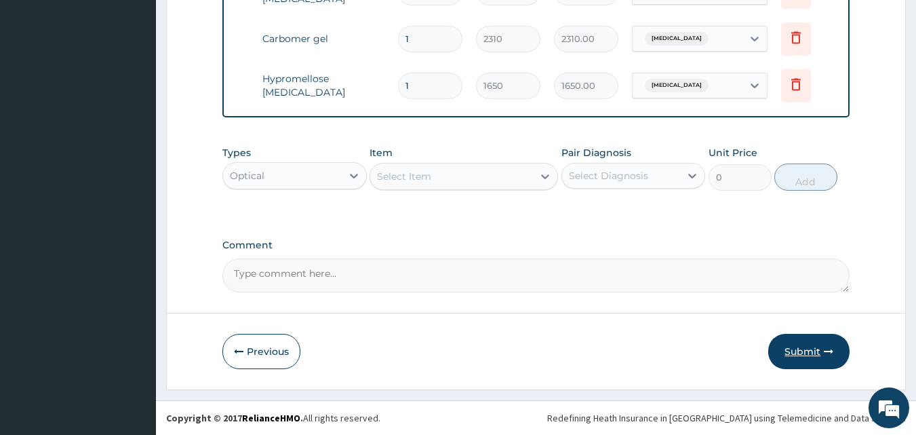
click at [809, 354] on button "Submit" at bounding box center [809, 351] width 81 height 35
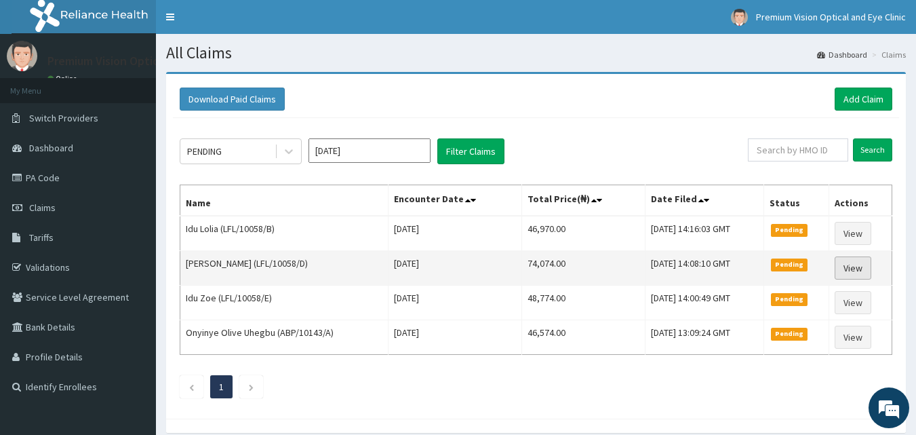
click at [853, 267] on link "View" at bounding box center [853, 267] width 37 height 23
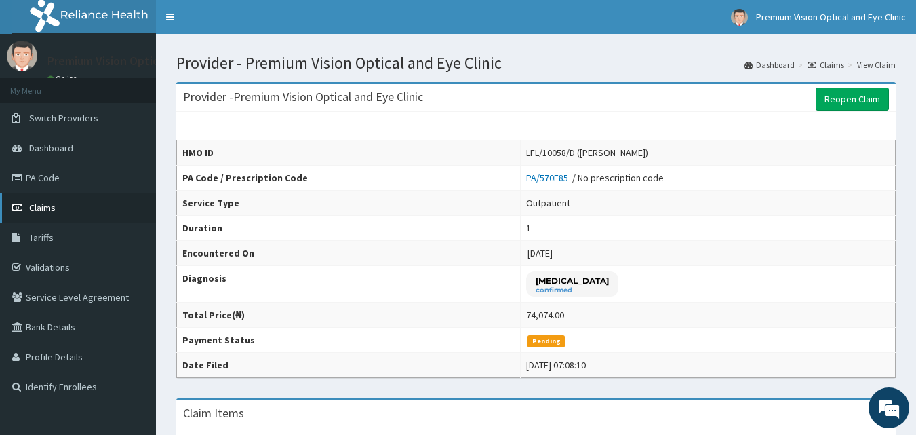
click at [55, 210] on span "Claims" at bounding box center [42, 207] width 26 height 12
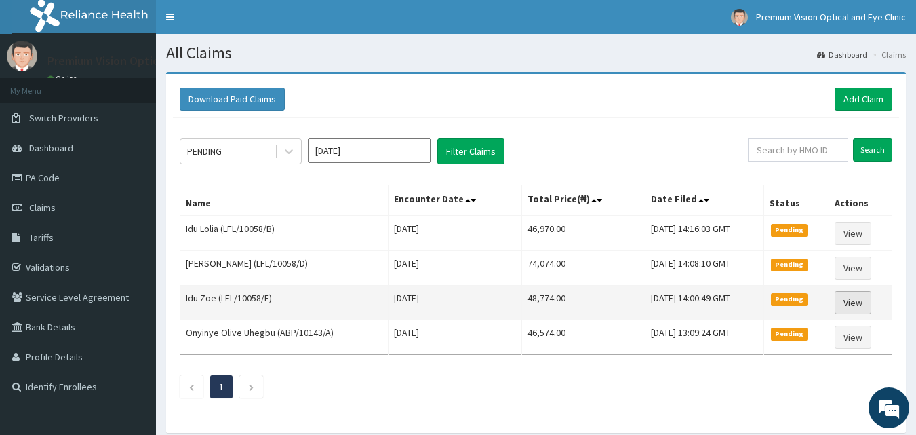
click at [858, 300] on link "View" at bounding box center [853, 302] width 37 height 23
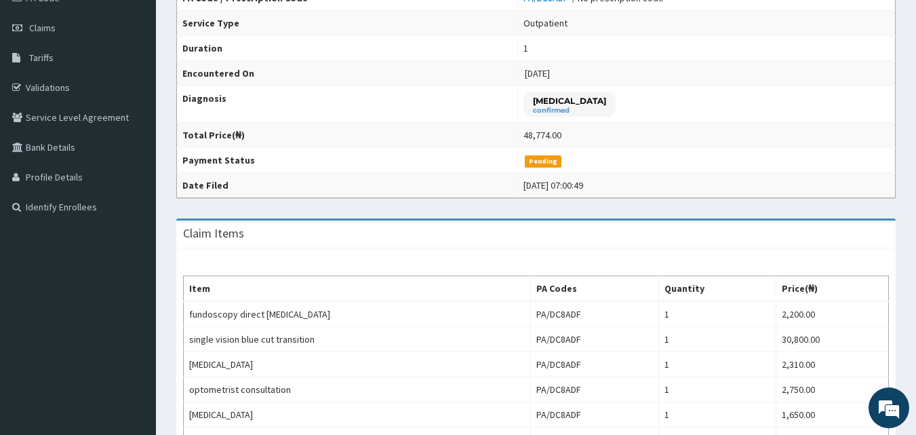
scroll to position [188, 0]
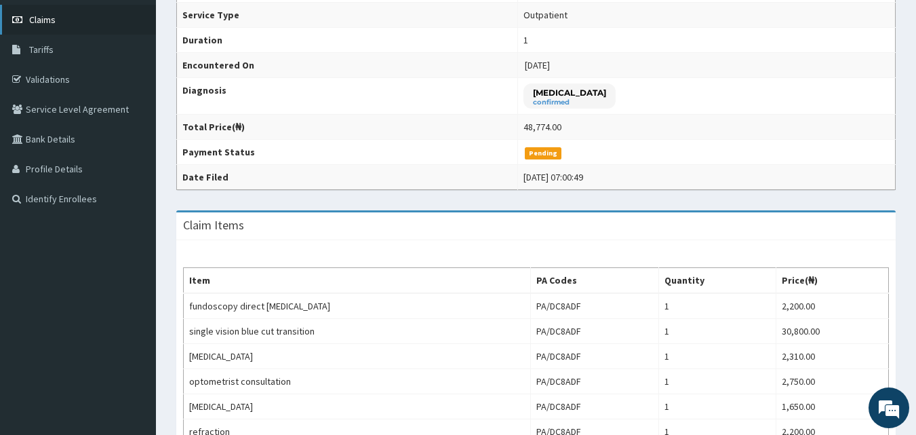
click at [47, 20] on span "Claims" at bounding box center [42, 20] width 26 height 12
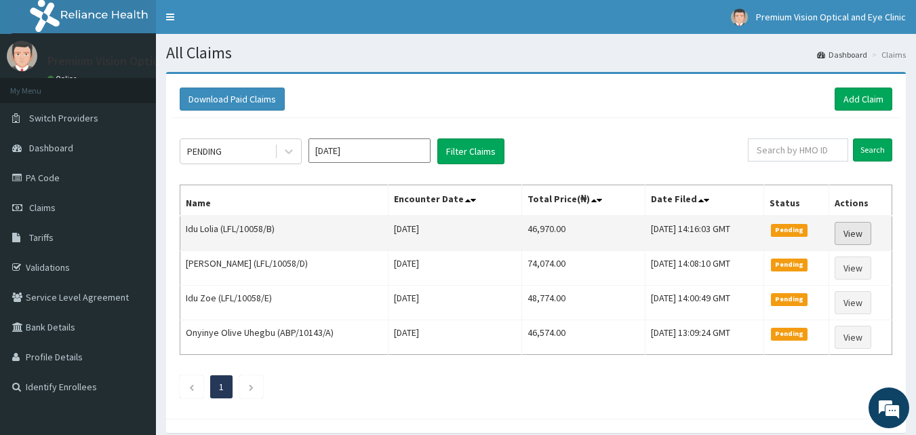
click at [858, 232] on link "View" at bounding box center [853, 233] width 37 height 23
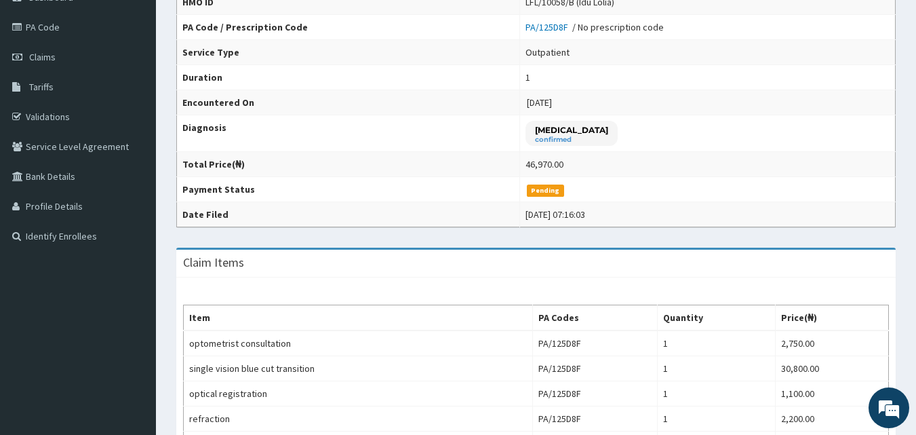
scroll to position [37, 0]
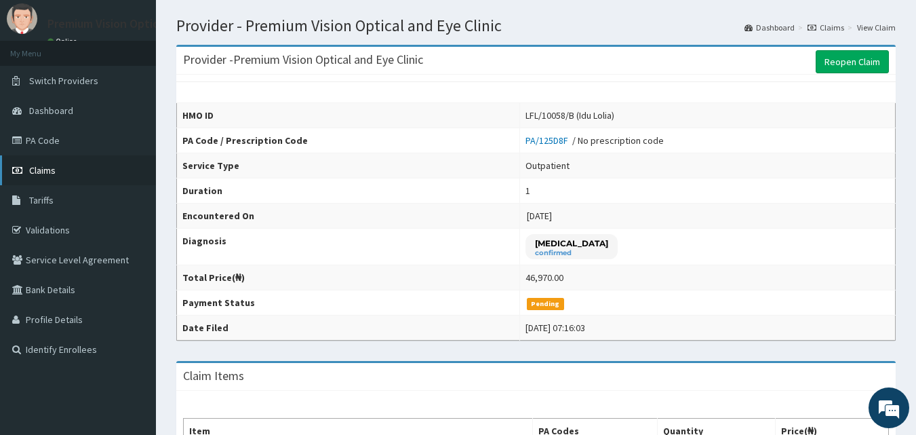
click at [43, 171] on span "Claims" at bounding box center [42, 170] width 26 height 12
